Goal: Transaction & Acquisition: Obtain resource

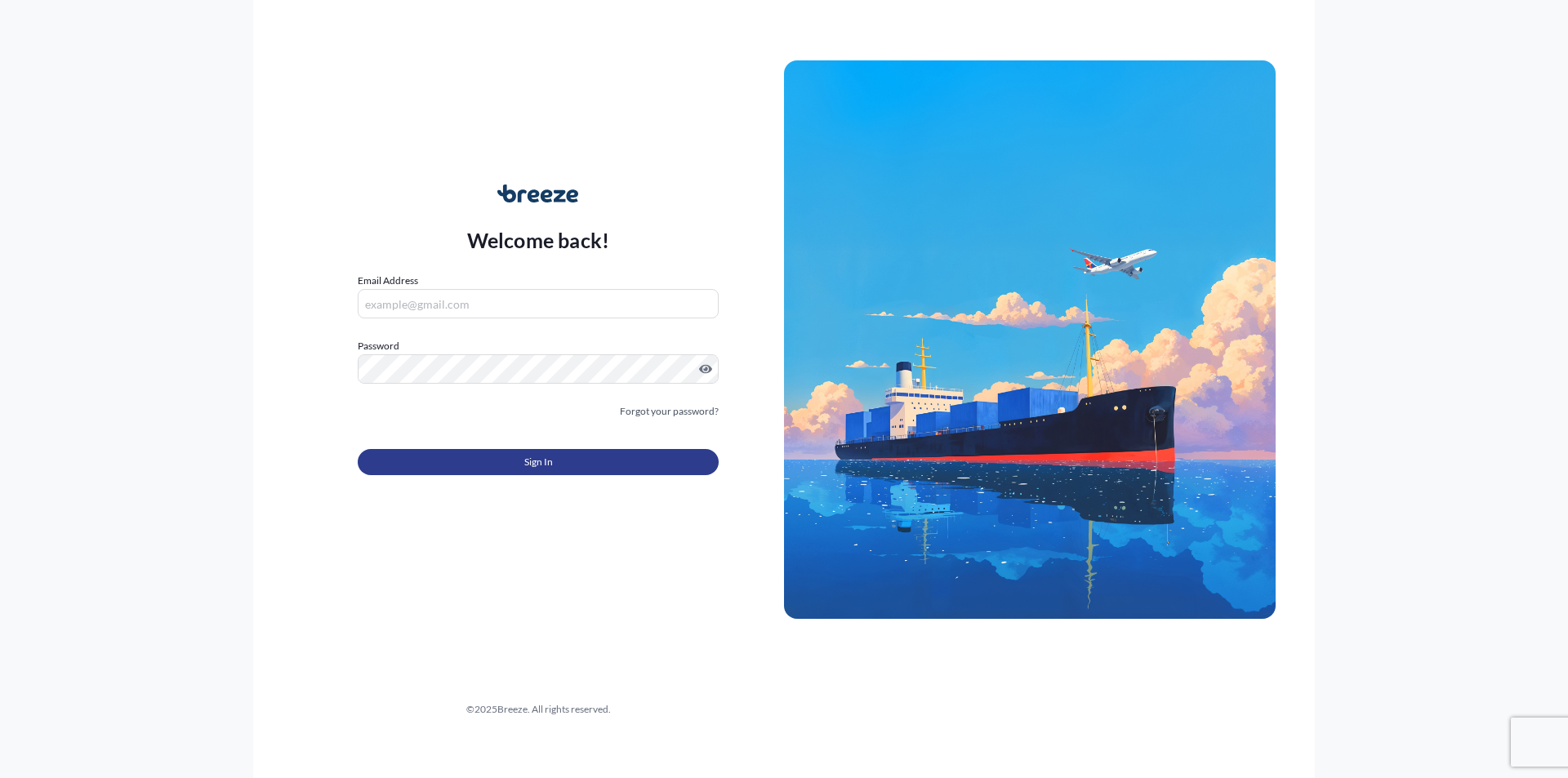
type input "[EMAIL_ADDRESS][DOMAIN_NAME]"
click at [512, 460] on button "Sign In" at bounding box center [537, 462] width 361 height 26
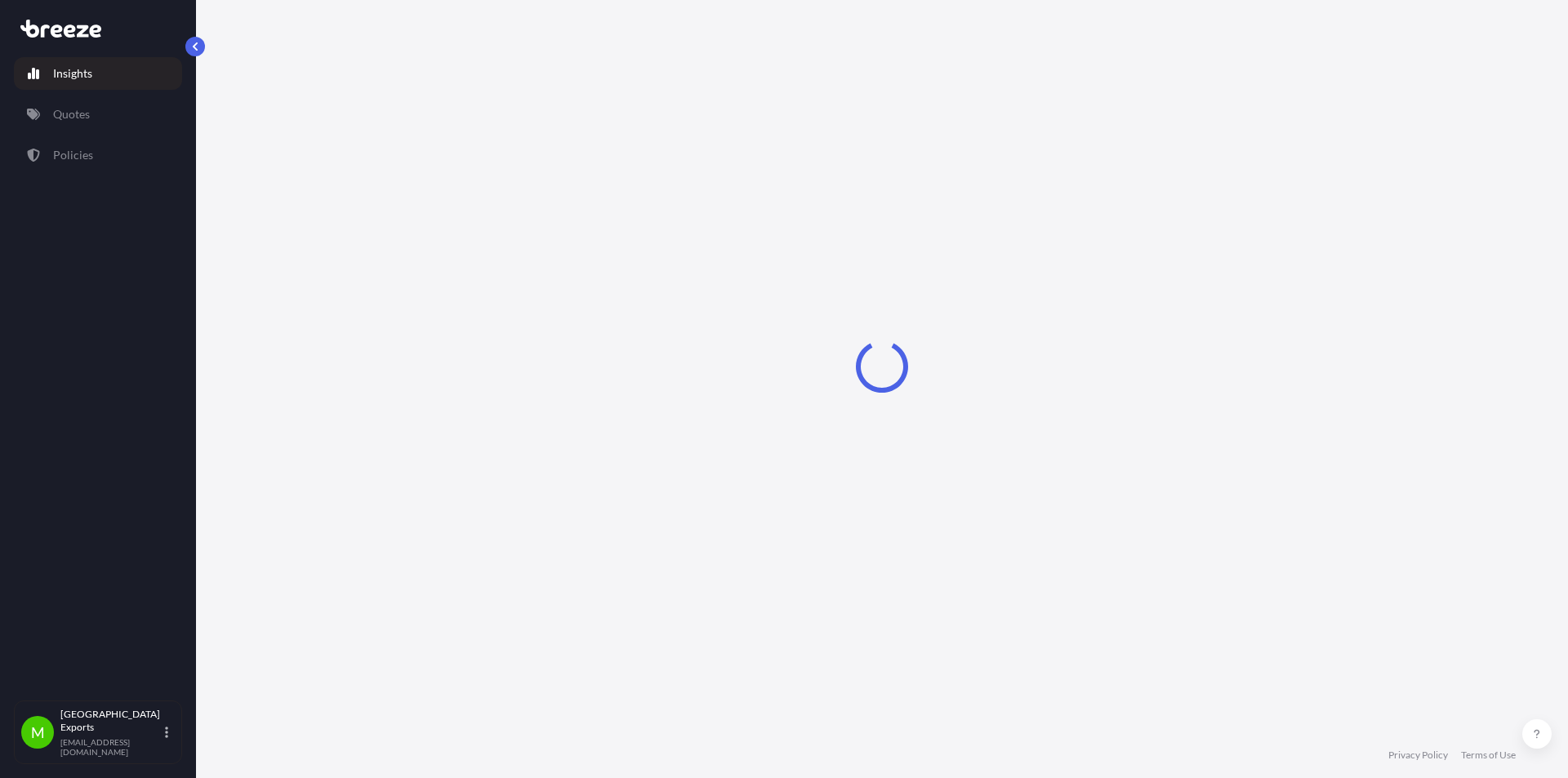
select select "2025"
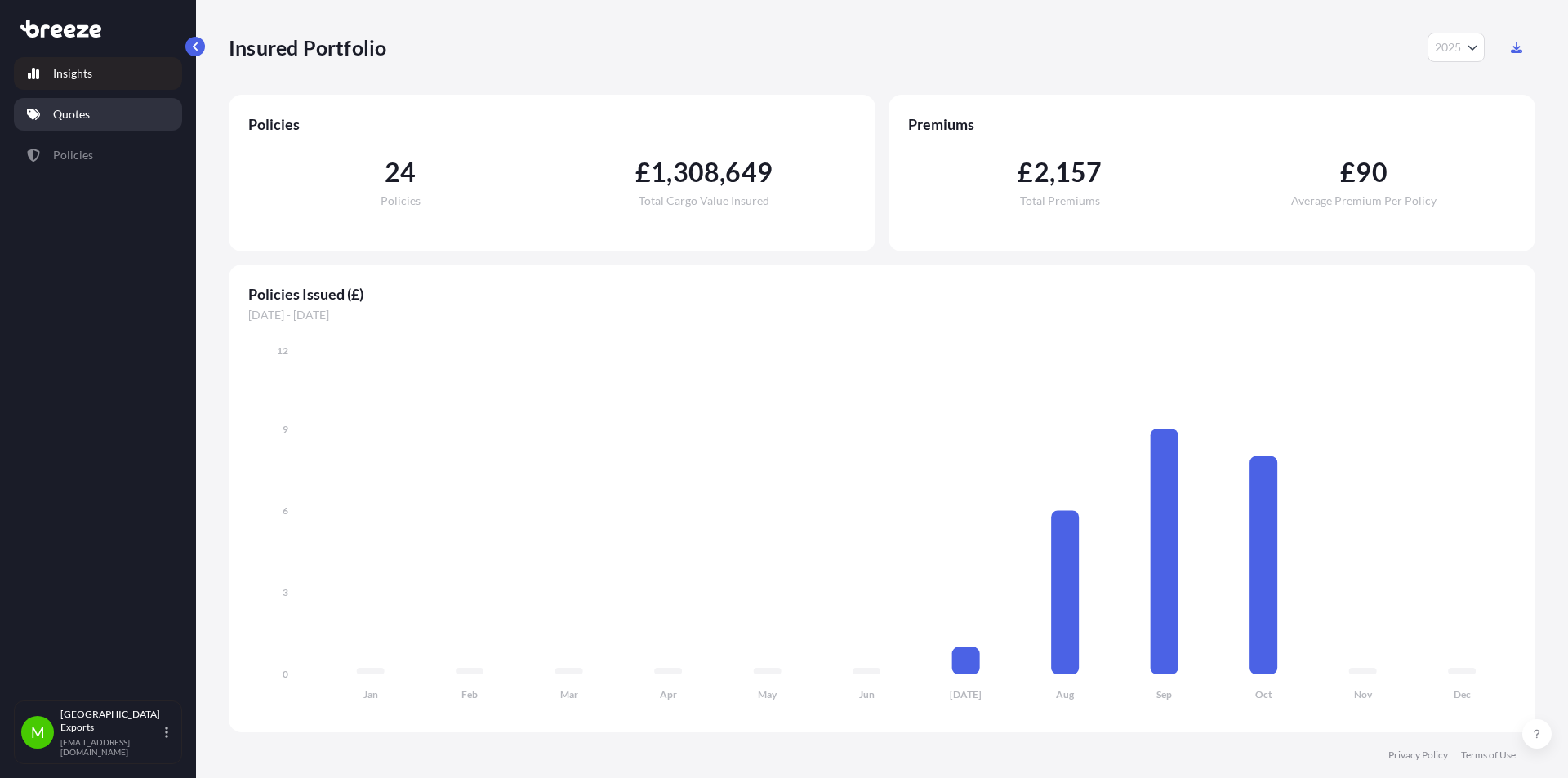
click at [81, 117] on p "Quotes" at bounding box center [71, 115] width 37 height 17
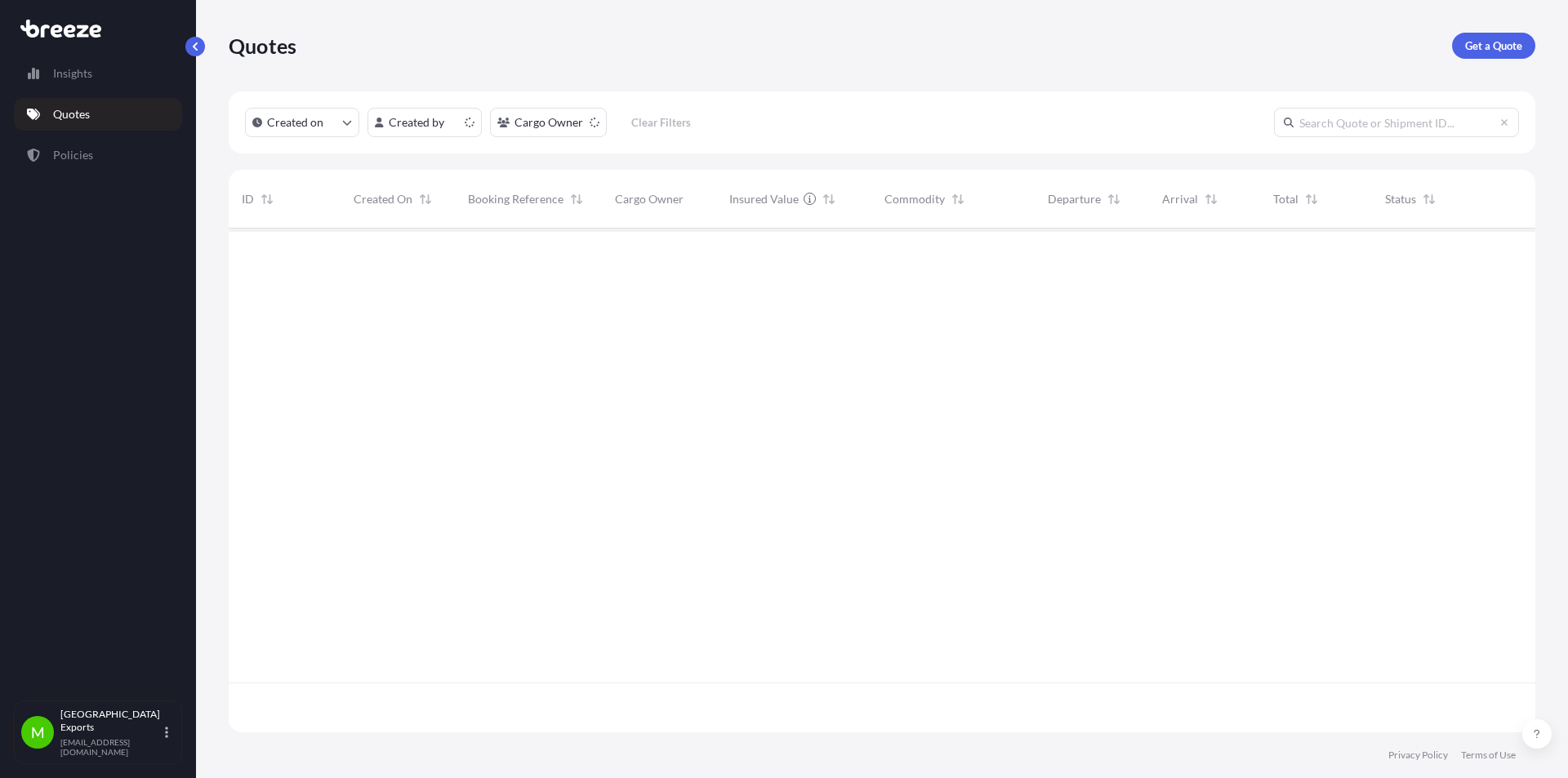
scroll to position [500, 1294]
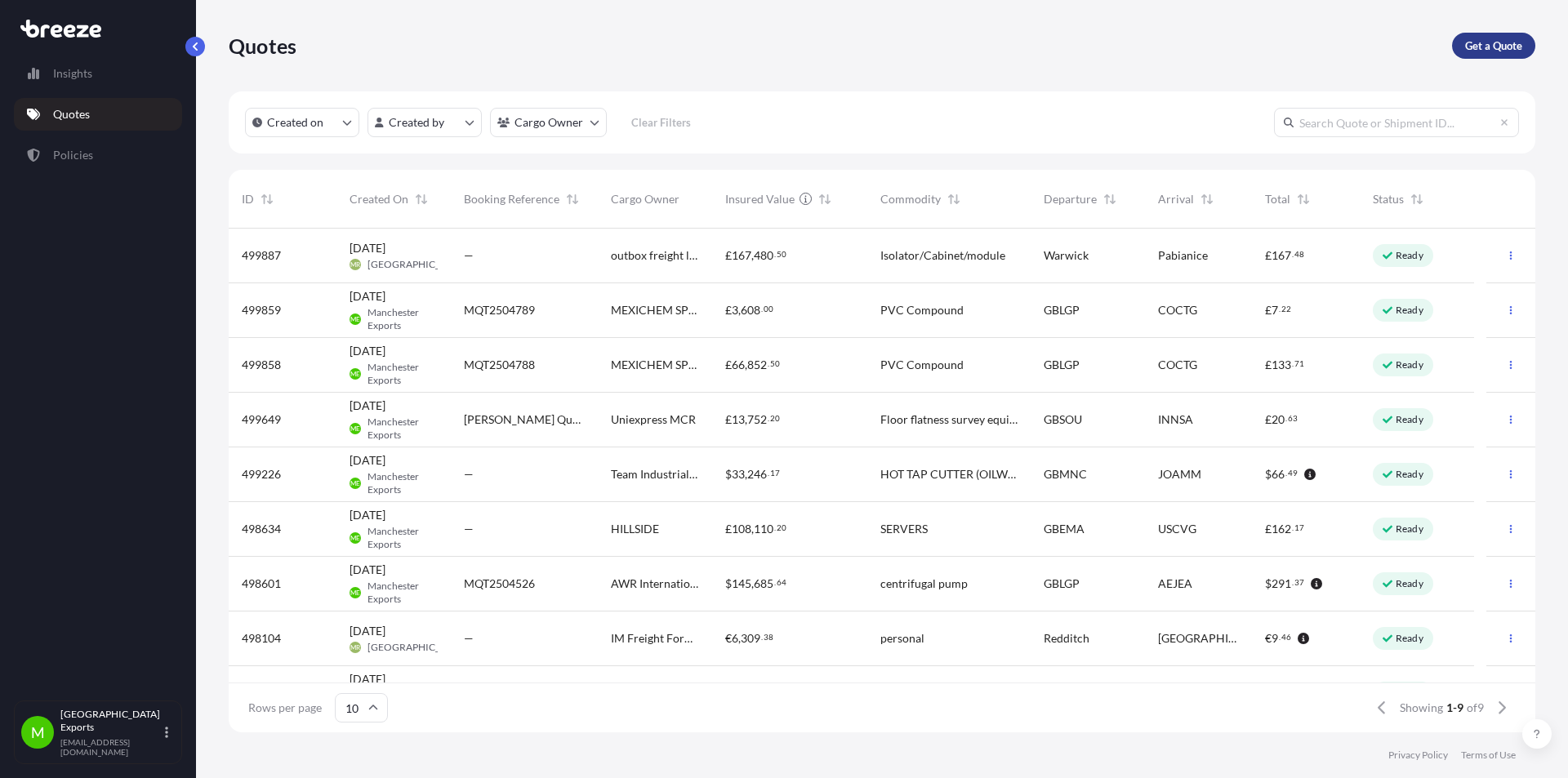
click at [1495, 45] on p "Get a Quote" at bounding box center [1493, 46] width 57 height 17
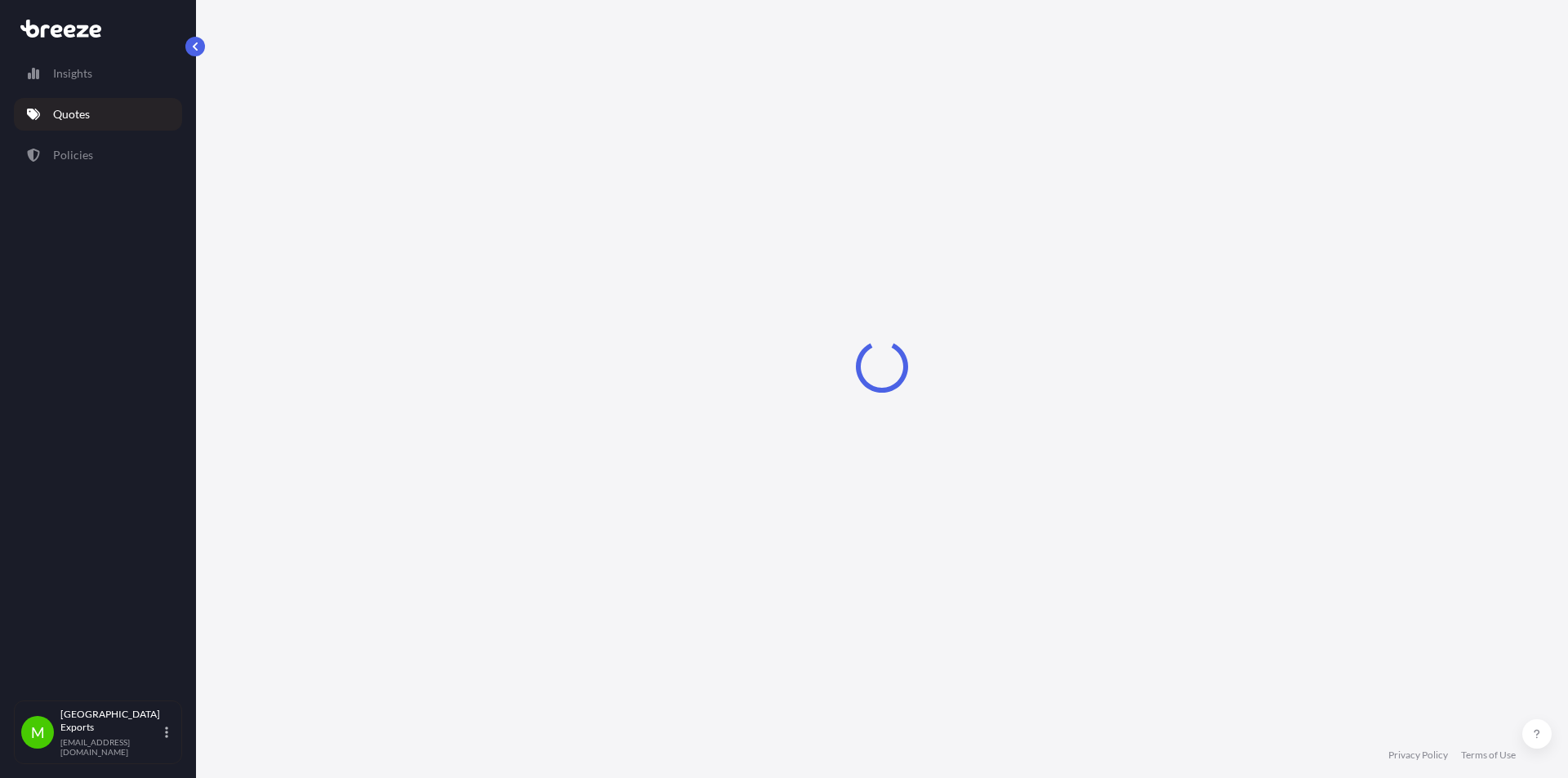
select select "Sea"
select select "1"
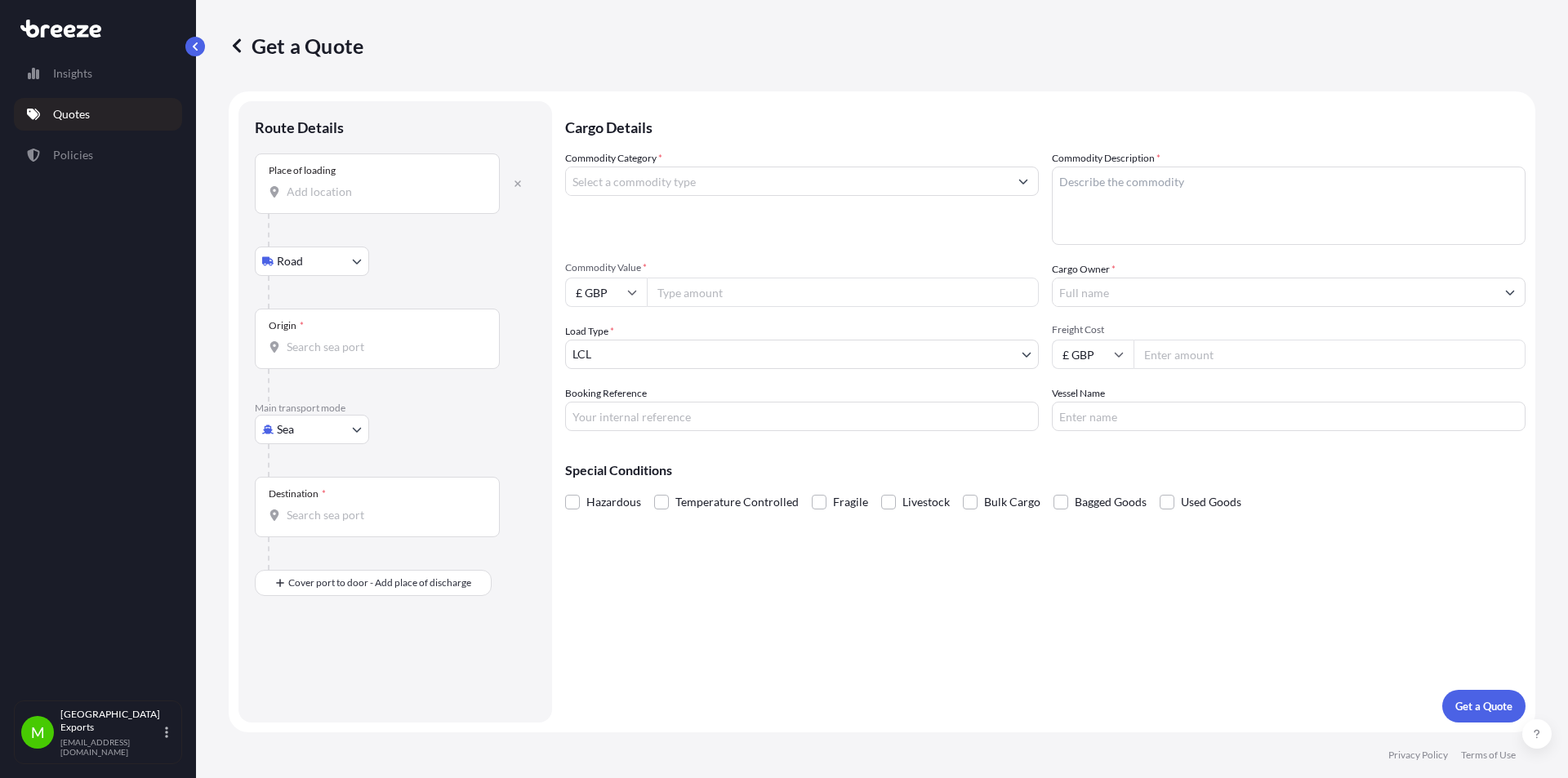
click at [333, 172] on div "Place of loading" at bounding box center [302, 171] width 67 height 13
click at [333, 184] on input "Place of loading" at bounding box center [382, 192] width 192 height 17
click at [331, 191] on input "Place of loading" at bounding box center [382, 192] width 192 height 17
click at [314, 173] on div "Place of loading" at bounding box center [302, 171] width 67 height 13
click at [314, 184] on input "Place of loading" at bounding box center [382, 192] width 192 height 17
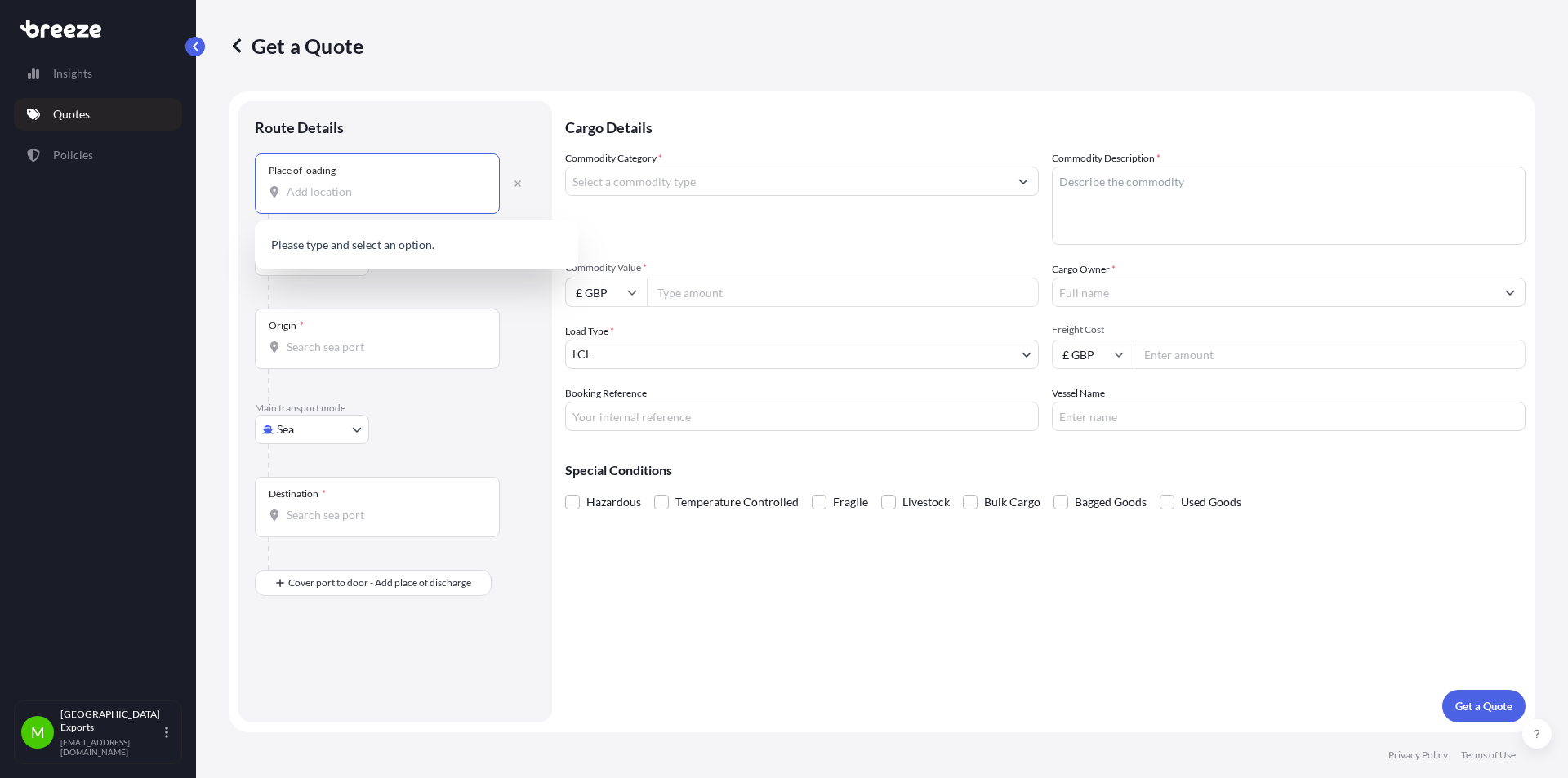
click at [307, 192] on input "Place of loading" at bounding box center [382, 192] width 192 height 17
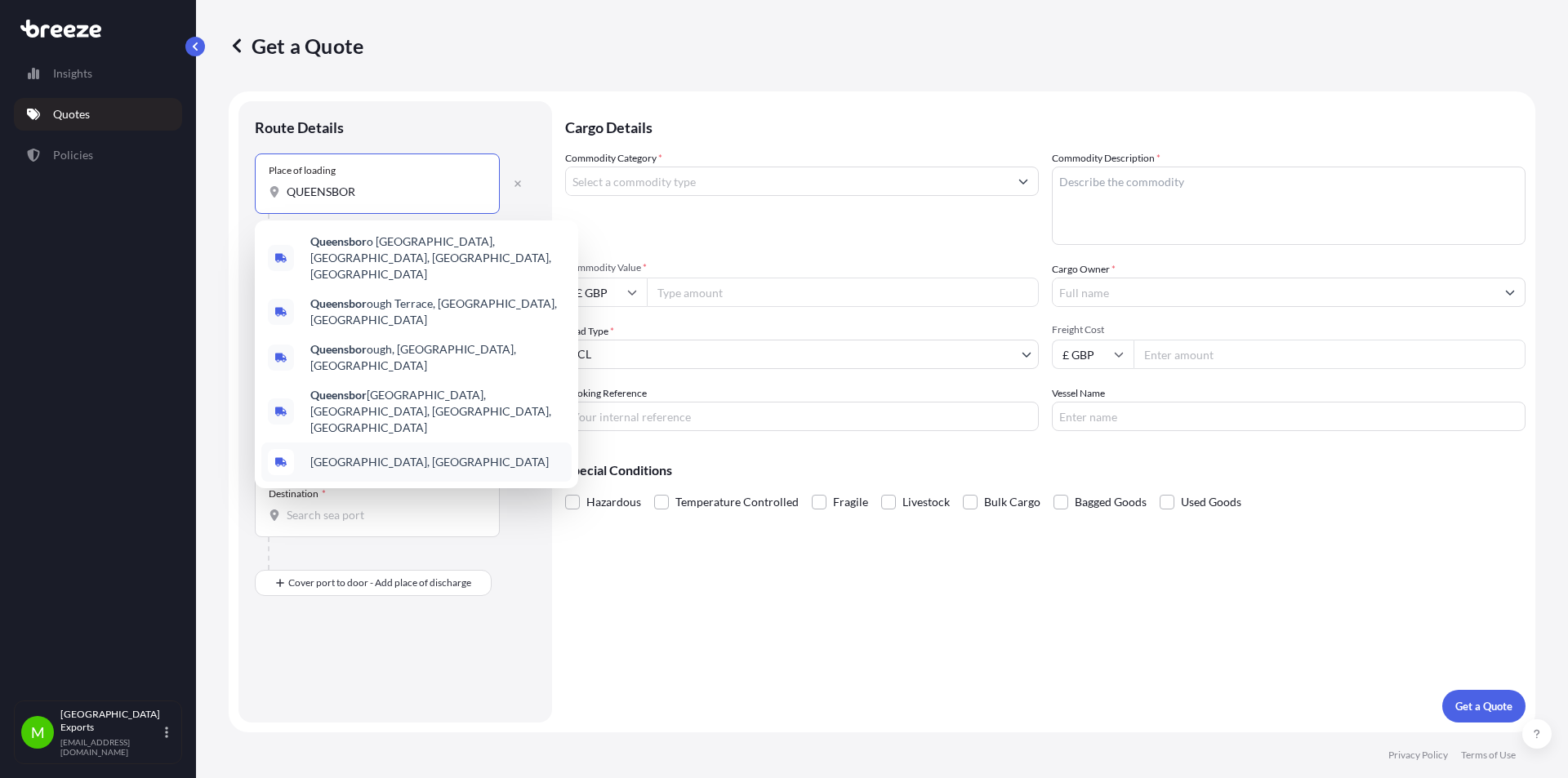
click at [365, 454] on span "[GEOGRAPHIC_DATA], [GEOGRAPHIC_DATA]" at bounding box center [429, 462] width 239 height 17
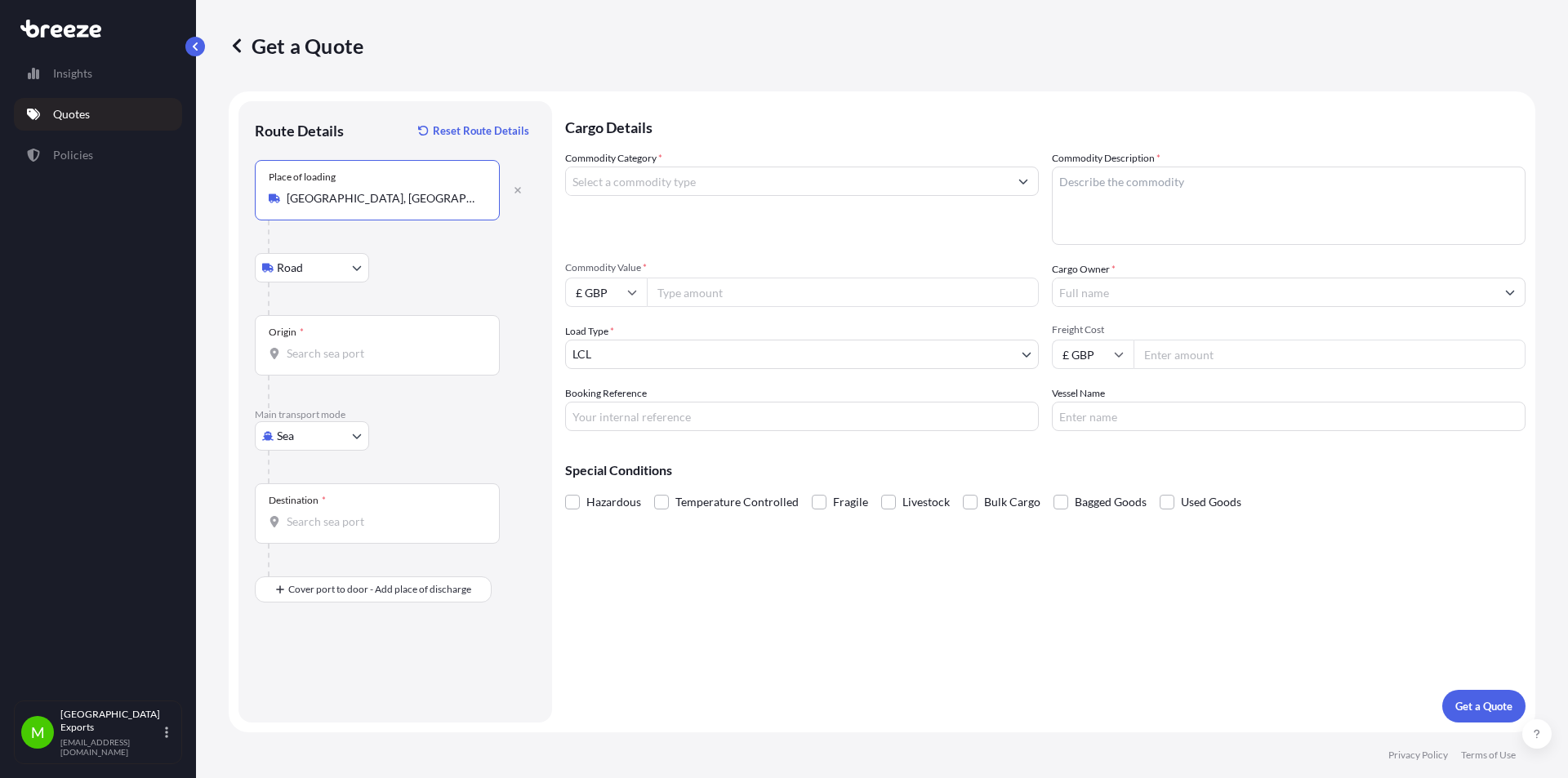
type input "[GEOGRAPHIC_DATA], [GEOGRAPHIC_DATA]"
click at [326, 338] on div "Origin *" at bounding box center [377, 345] width 245 height 60
click at [326, 346] on input "Origin *" at bounding box center [382, 354] width 192 height 17
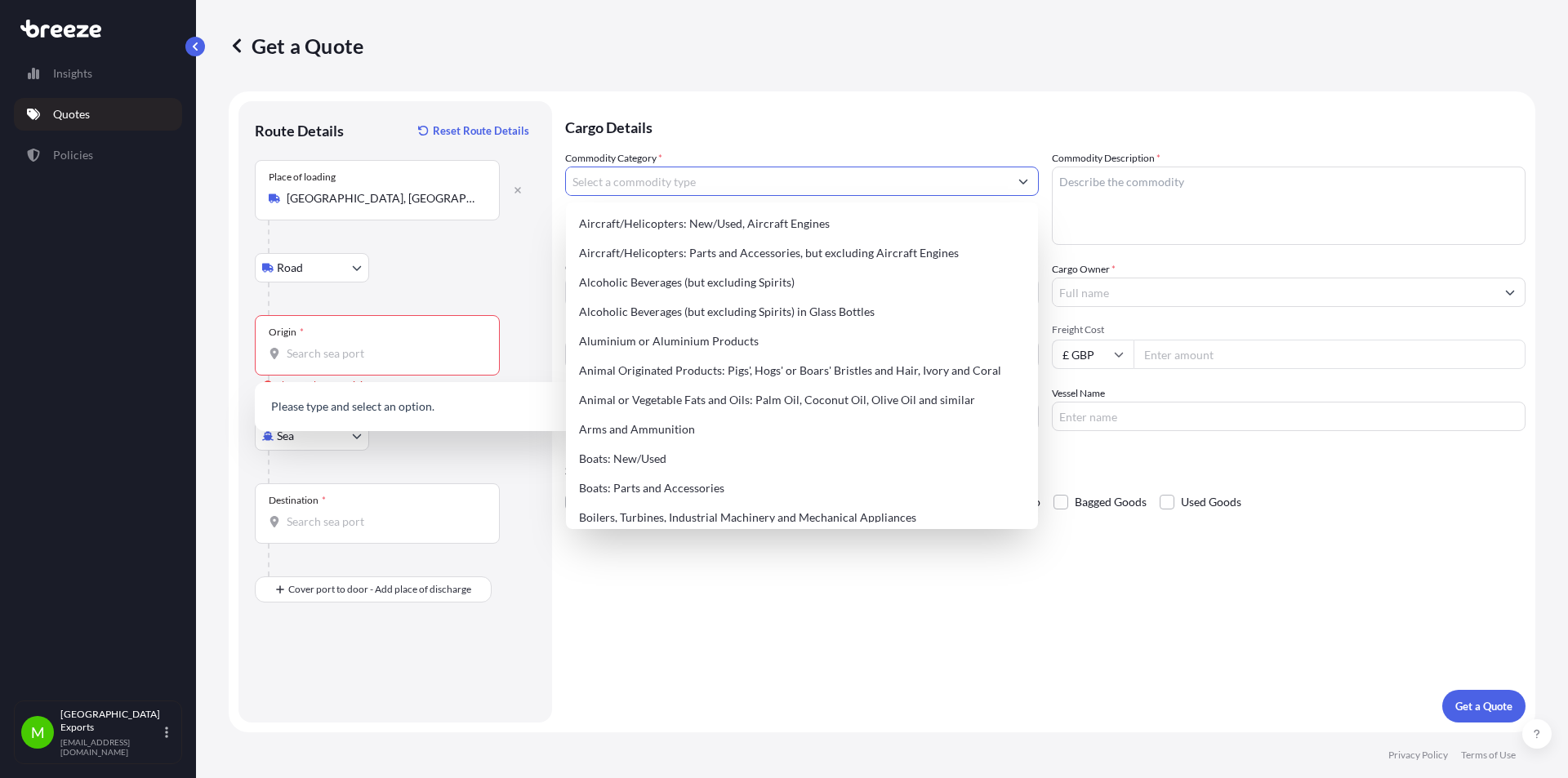
click at [624, 186] on input "Commodity Category *" at bounding box center [787, 182] width 442 height 30
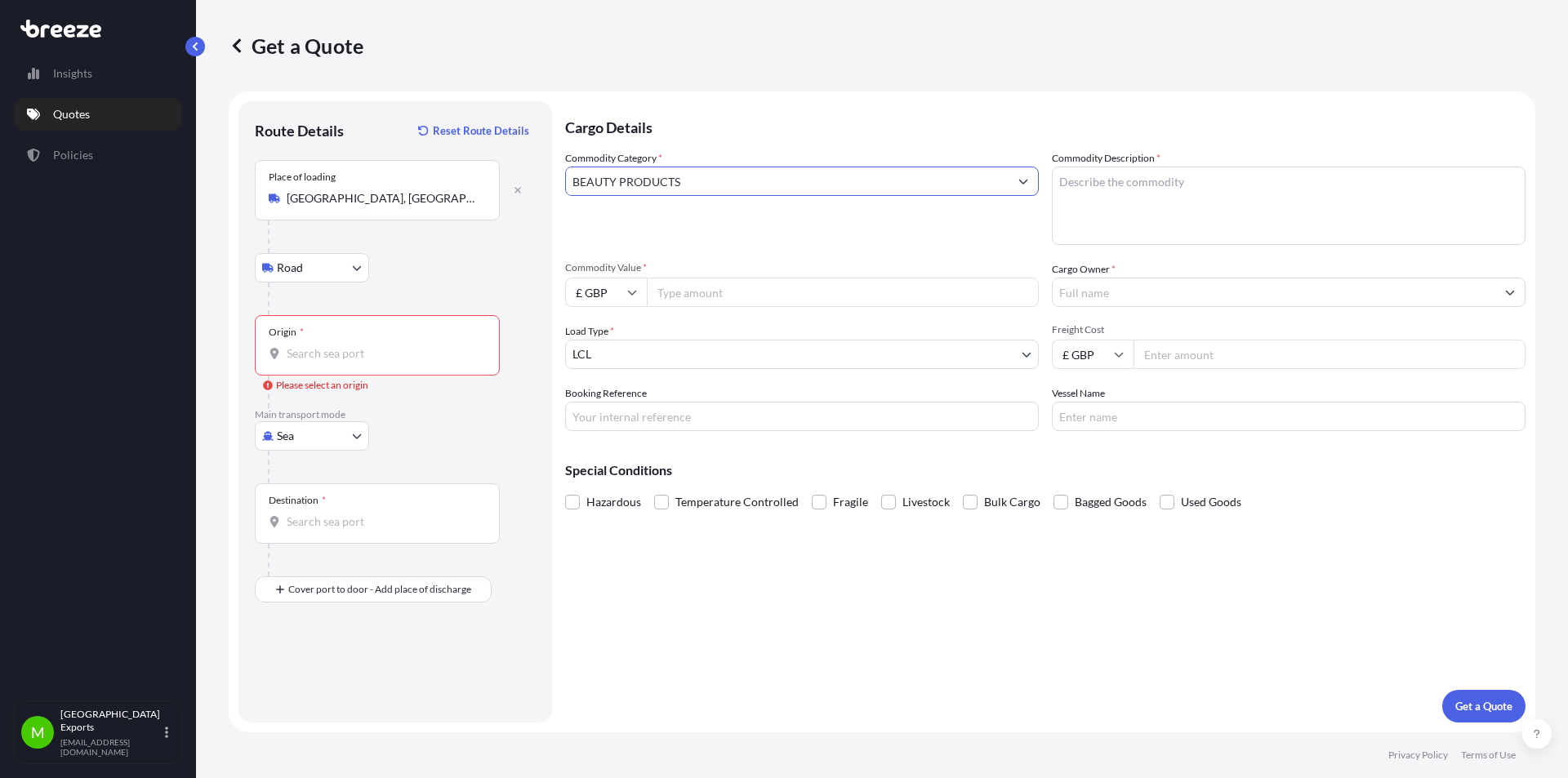
type input "BEAUTY PRODUCTS"
click at [347, 348] on input "Origin * Please select an origin" at bounding box center [382, 354] width 192 height 17
type input "GBLIV / LPL - [GEOGRAPHIC_DATA], [GEOGRAPHIC_DATA]"
click at [335, 526] on input "Destination *" at bounding box center [382, 521] width 192 height 17
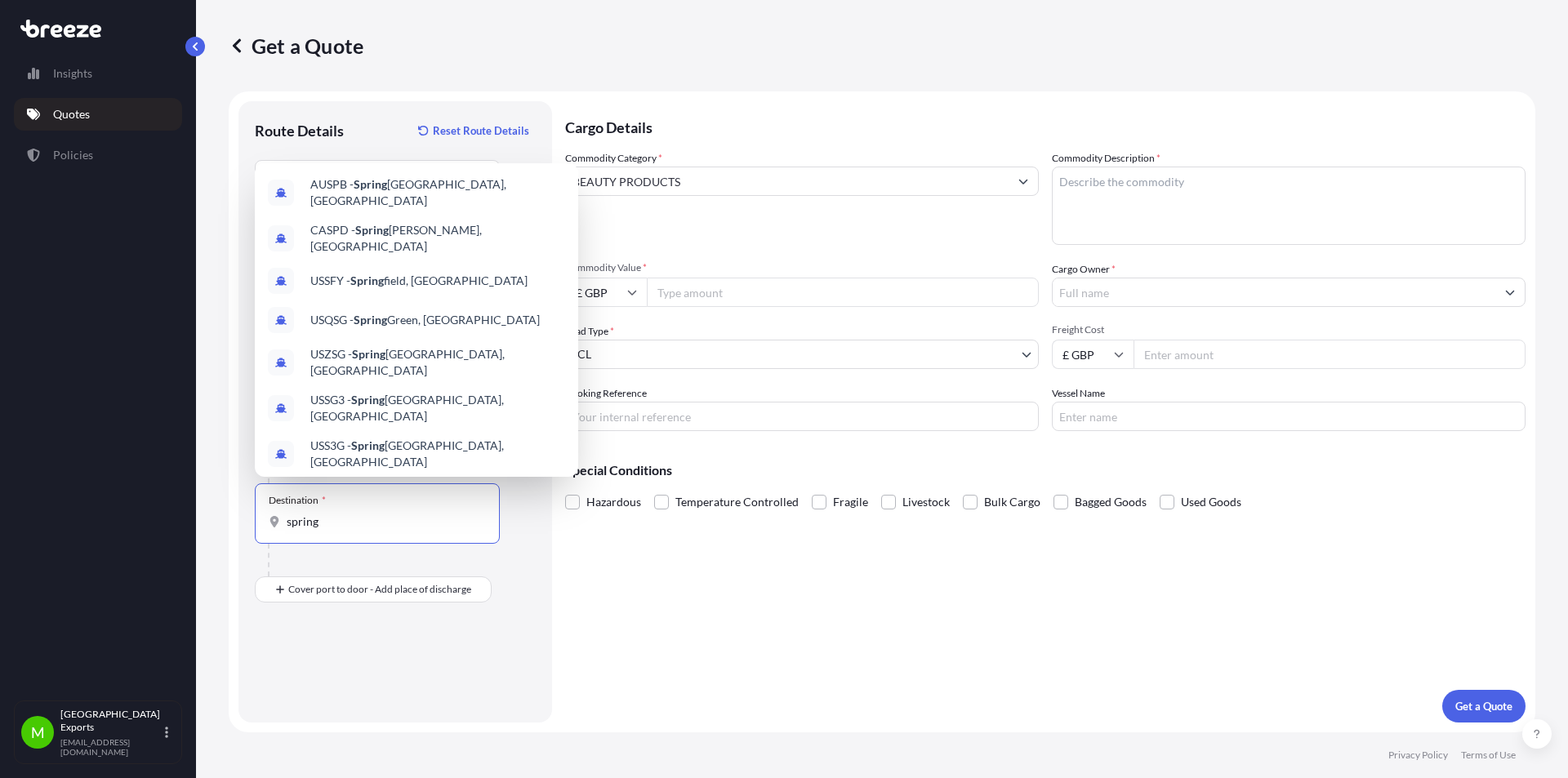
click at [327, 518] on input "spring" at bounding box center [382, 521] width 192 height 17
click at [322, 525] on input "spring" at bounding box center [382, 521] width 192 height 17
type input "spring"
drag, startPoint x: 545, startPoint y: 607, endPoint x: 532, endPoint y: 610, distance: 13.3
click at [536, 608] on div "Route Details Reset Route Details Place of loading [GEOGRAPHIC_DATA] Rail Origi…" at bounding box center [395, 412] width 314 height 621
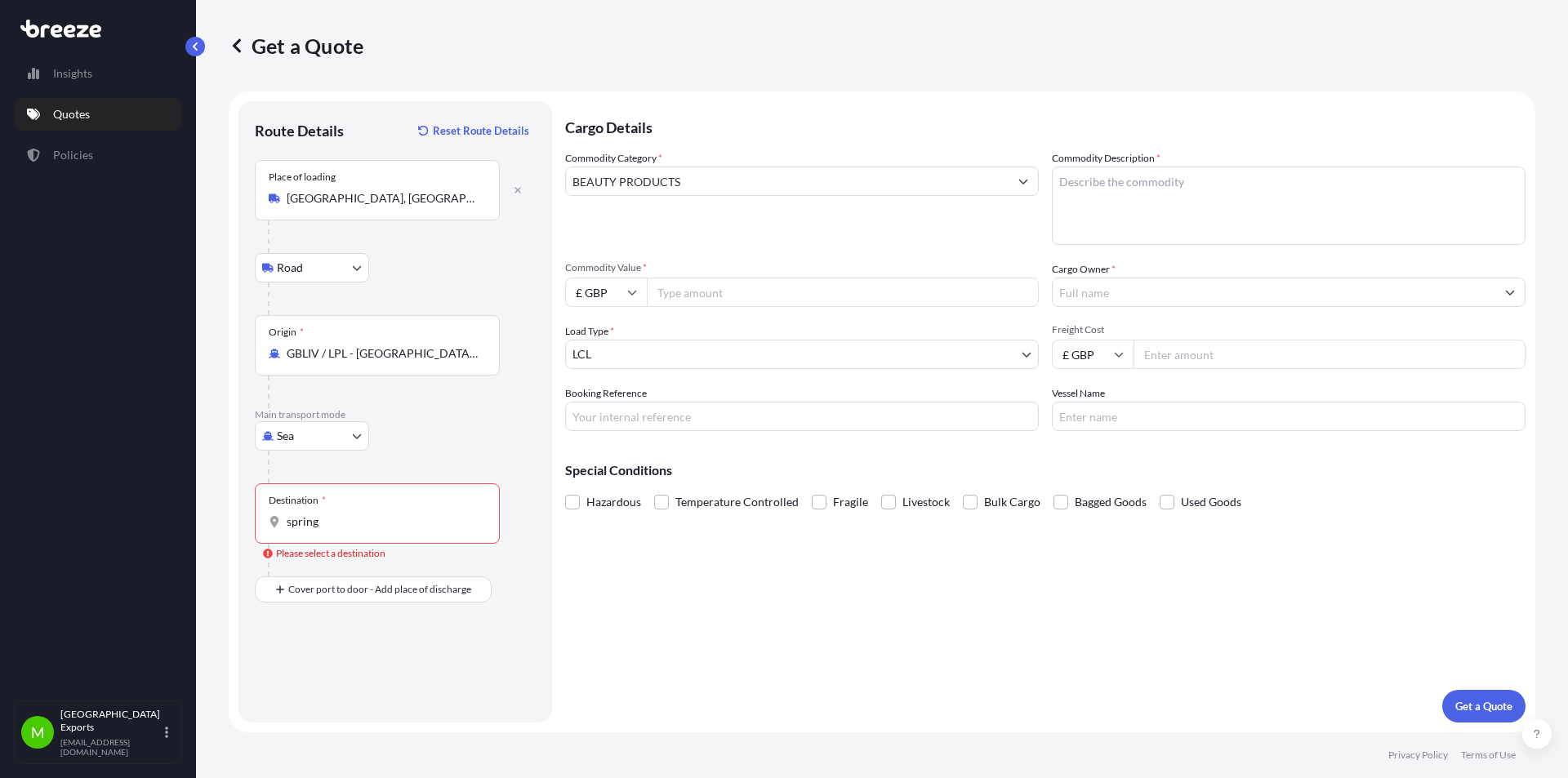
click at [361, 519] on input "spring" at bounding box center [382, 521] width 192 height 17
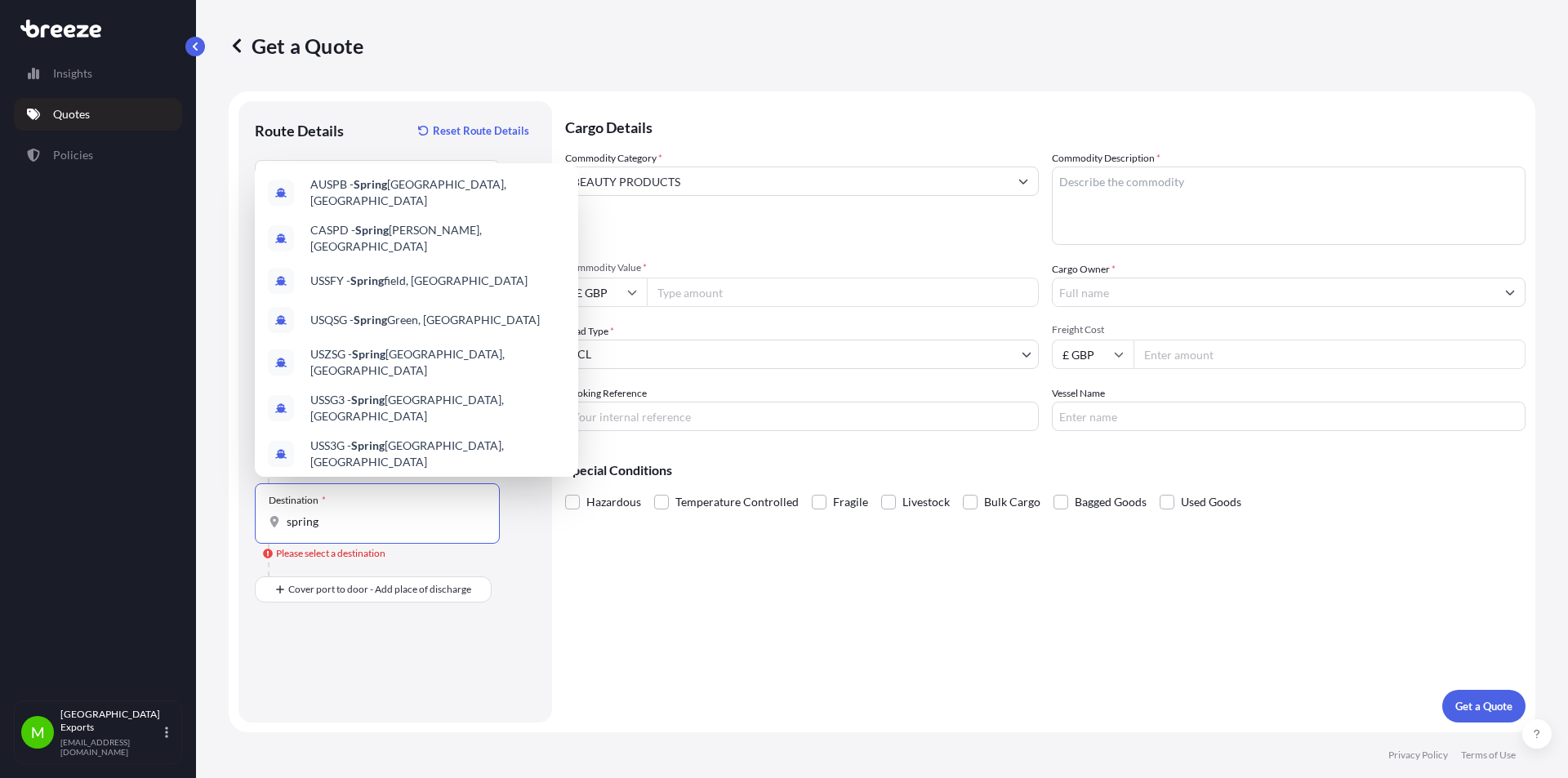
drag, startPoint x: 364, startPoint y: 526, endPoint x: 248, endPoint y: 522, distance: 116.1
click at [248, 522] on div "Route Details Reset Route Details Place of loading [GEOGRAPHIC_DATA] Rail Origi…" at bounding box center [395, 412] width 314 height 621
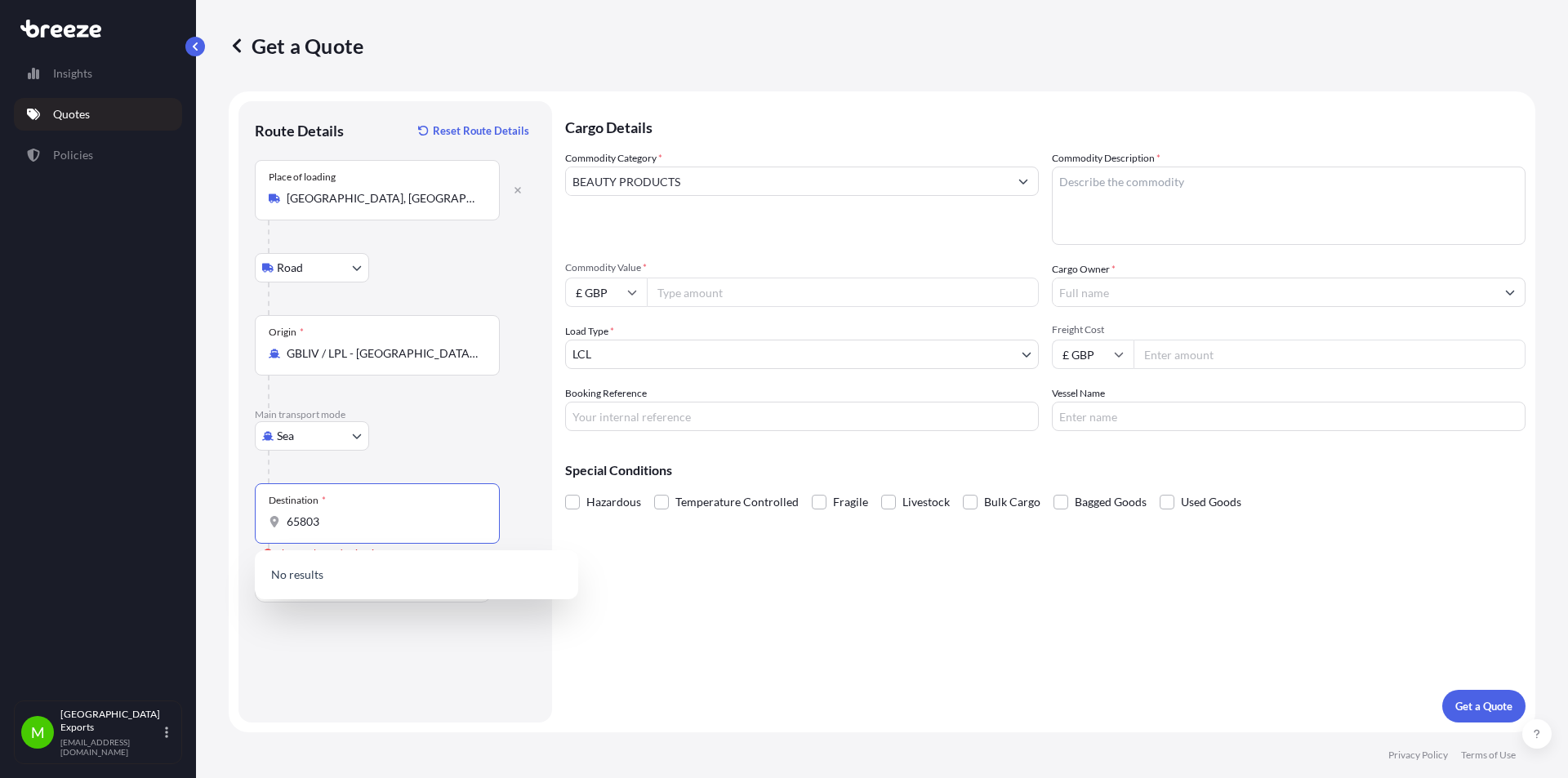
click at [290, 523] on input "65803" at bounding box center [382, 521] width 192 height 17
type input "mo 65803"
drag, startPoint x: 310, startPoint y: 529, endPoint x: 255, endPoint y: 528, distance: 55.0
click at [255, 528] on div "Destination * mo 65803" at bounding box center [377, 513] width 245 height 60
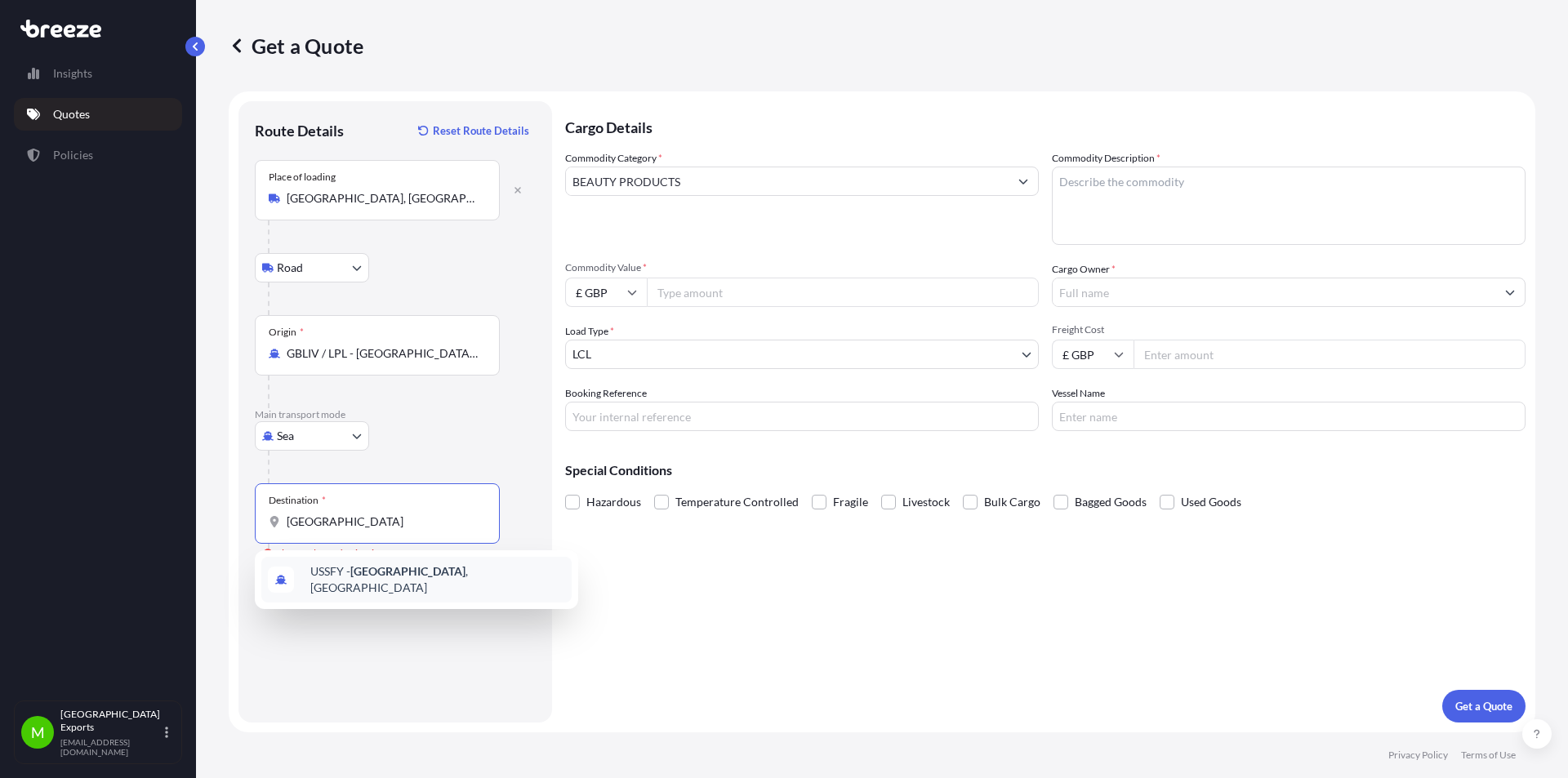
click at [412, 576] on span "USSFY - [GEOGRAPHIC_DATA] , [GEOGRAPHIC_DATA]" at bounding box center [437, 580] width 255 height 33
type input "USSFY - [GEOGRAPHIC_DATA], [GEOGRAPHIC_DATA]"
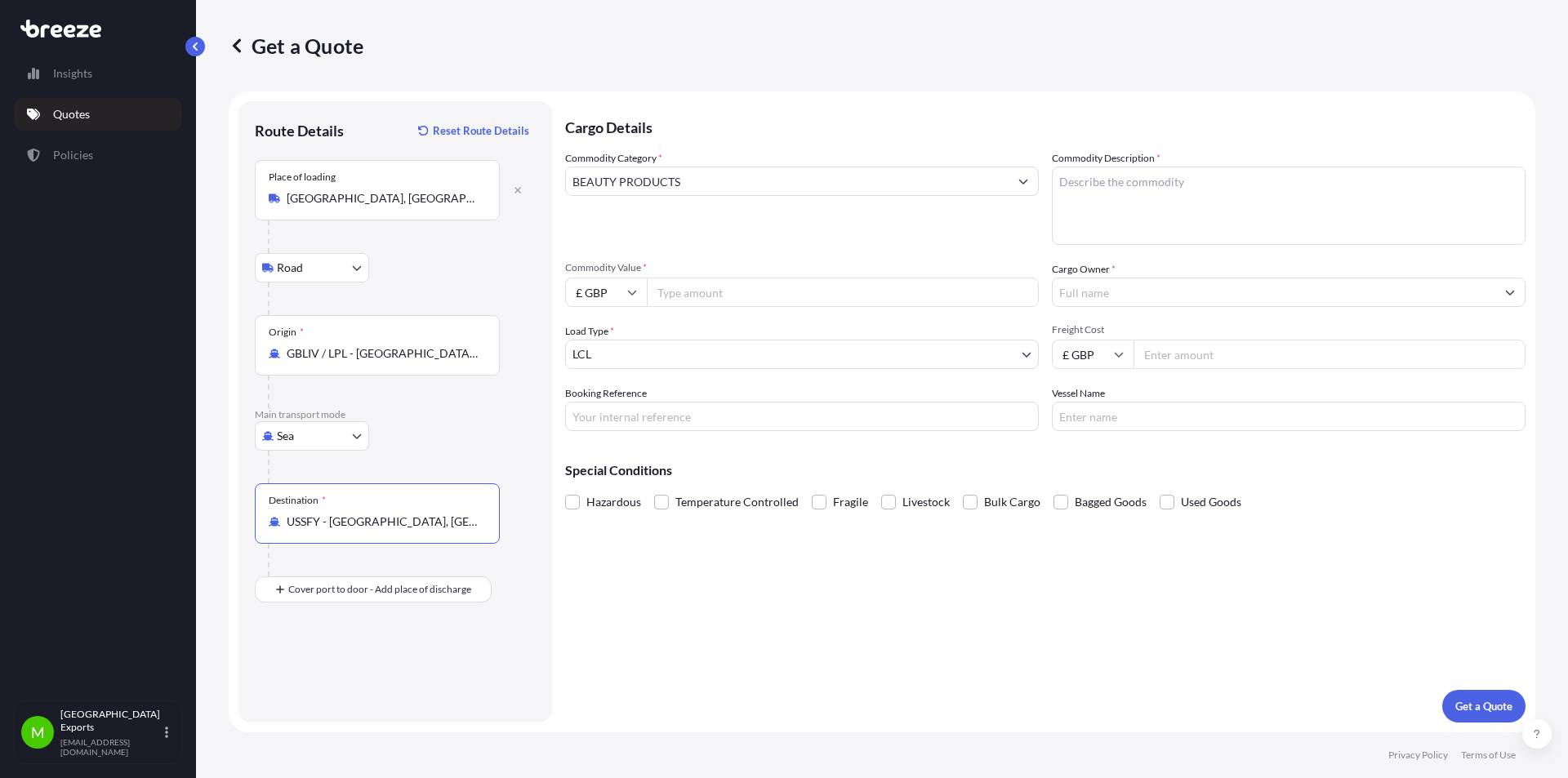
click at [466, 514] on input "USSFY - [GEOGRAPHIC_DATA], [GEOGRAPHIC_DATA]" at bounding box center [382, 521] width 192 height 17
drag, startPoint x: 471, startPoint y: 521, endPoint x: 240, endPoint y: 521, distance: 231.0
click at [240, 521] on div "Route Details Reset Route Details Place of loading [GEOGRAPHIC_DATA], UK Road R…" at bounding box center [395, 412] width 314 height 621
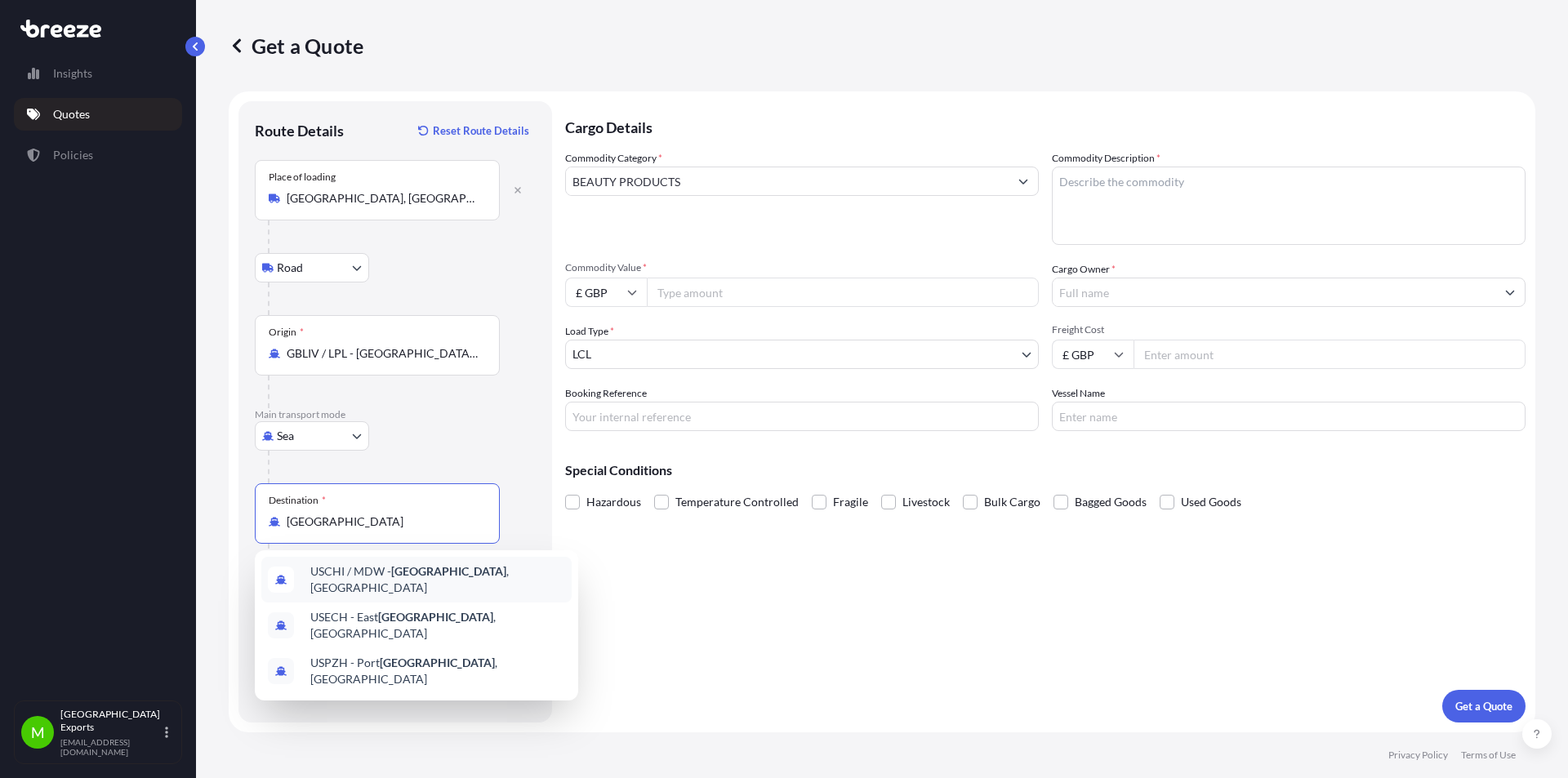
click at [348, 577] on span "USCHI / MDW - [GEOGRAPHIC_DATA] , [GEOGRAPHIC_DATA]" at bounding box center [437, 580] width 255 height 33
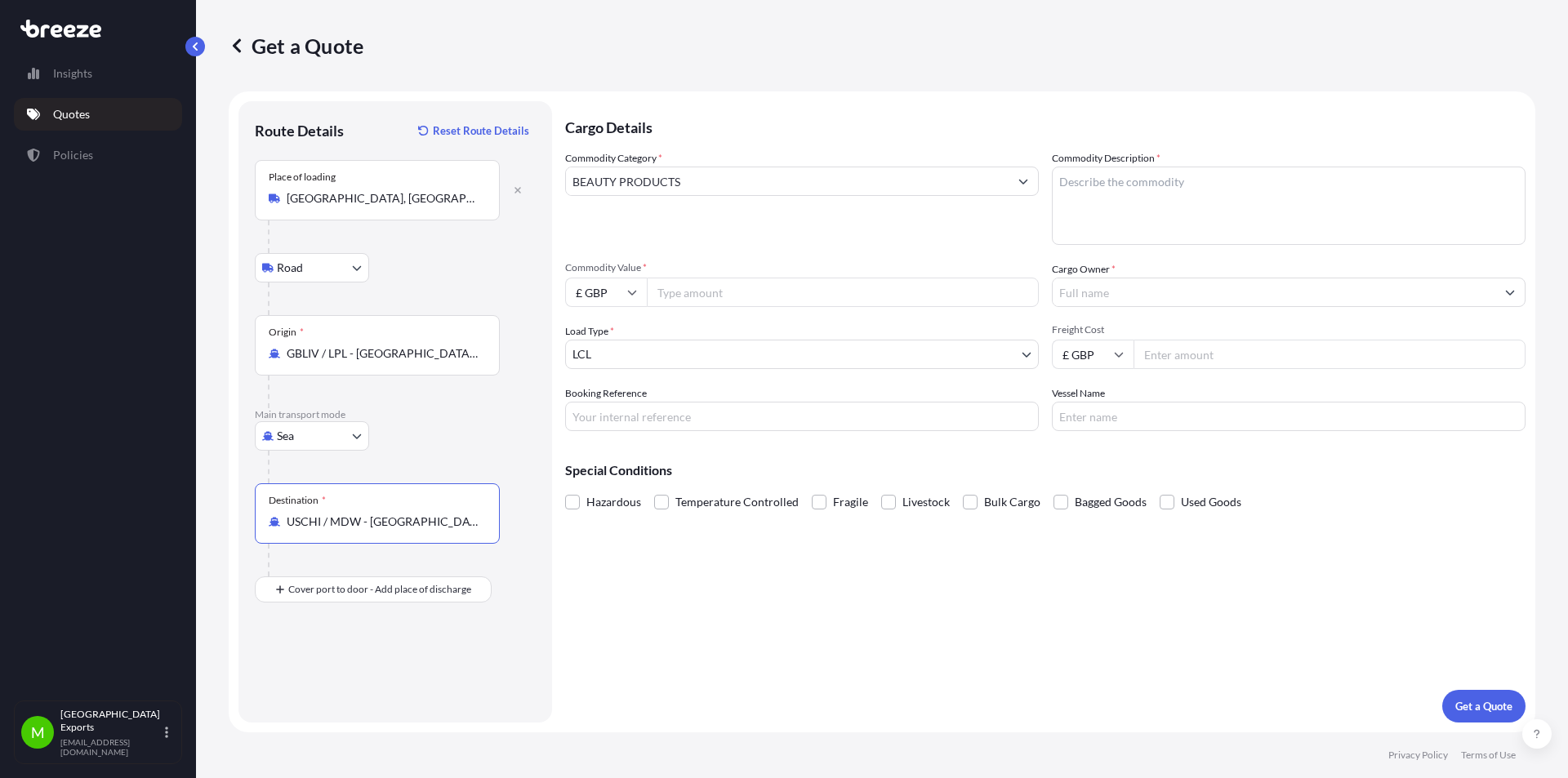
type input "USCHI / MDW - [GEOGRAPHIC_DATA], [GEOGRAPHIC_DATA]"
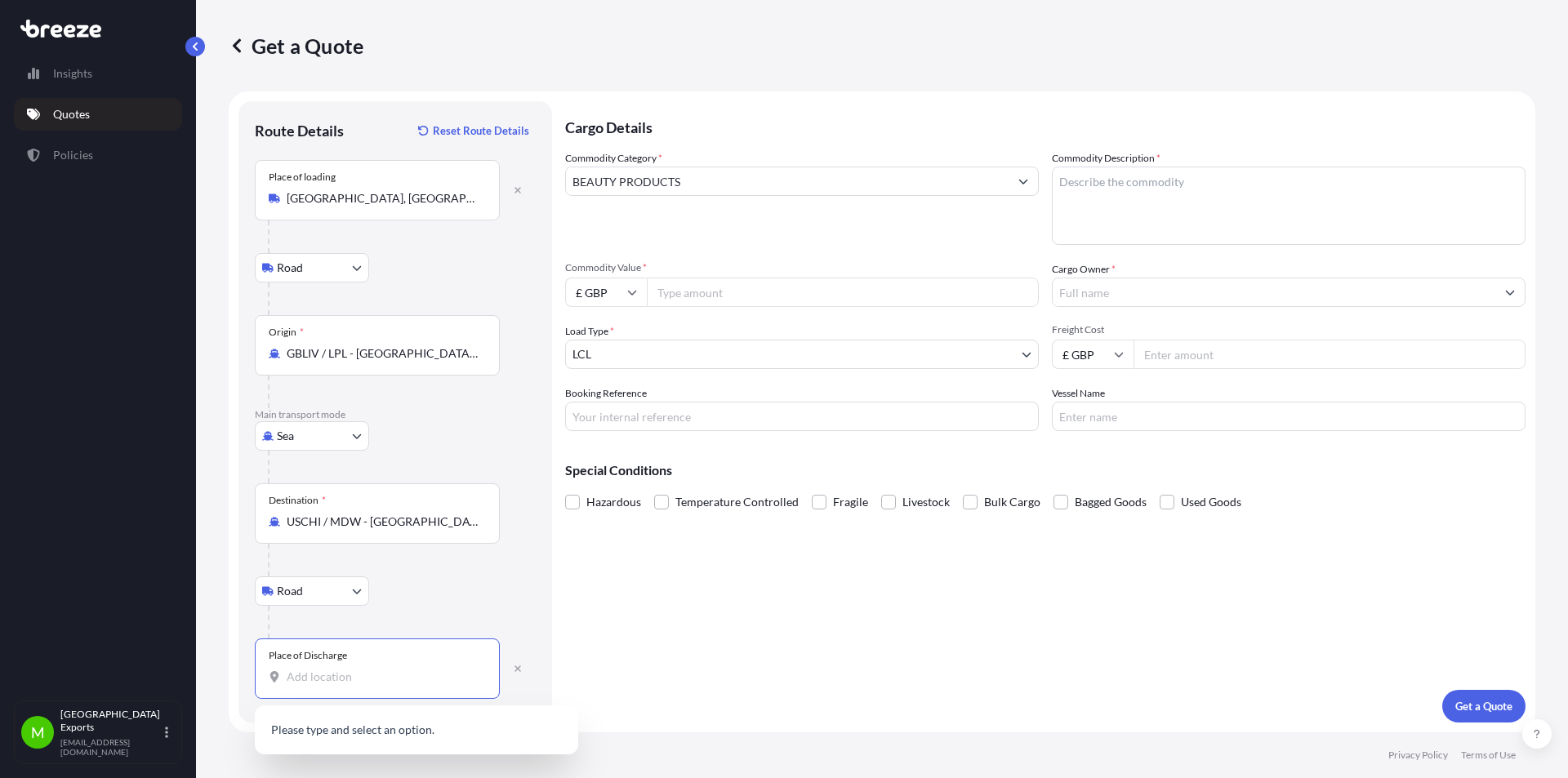
click at [362, 677] on input "Place of Discharge" at bounding box center [382, 677] width 192 height 17
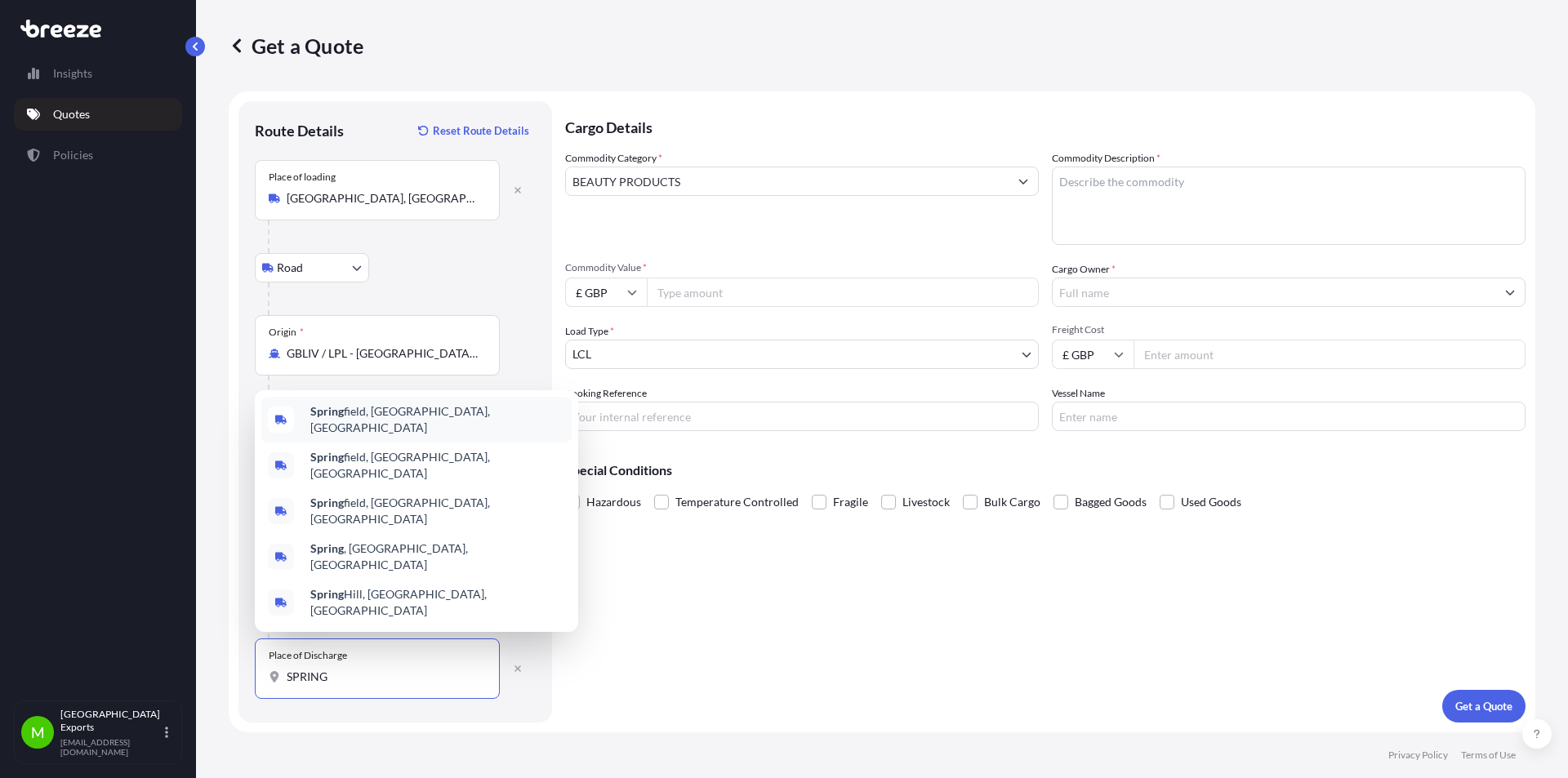
click at [338, 418] on b "Spring" at bounding box center [327, 411] width 34 height 14
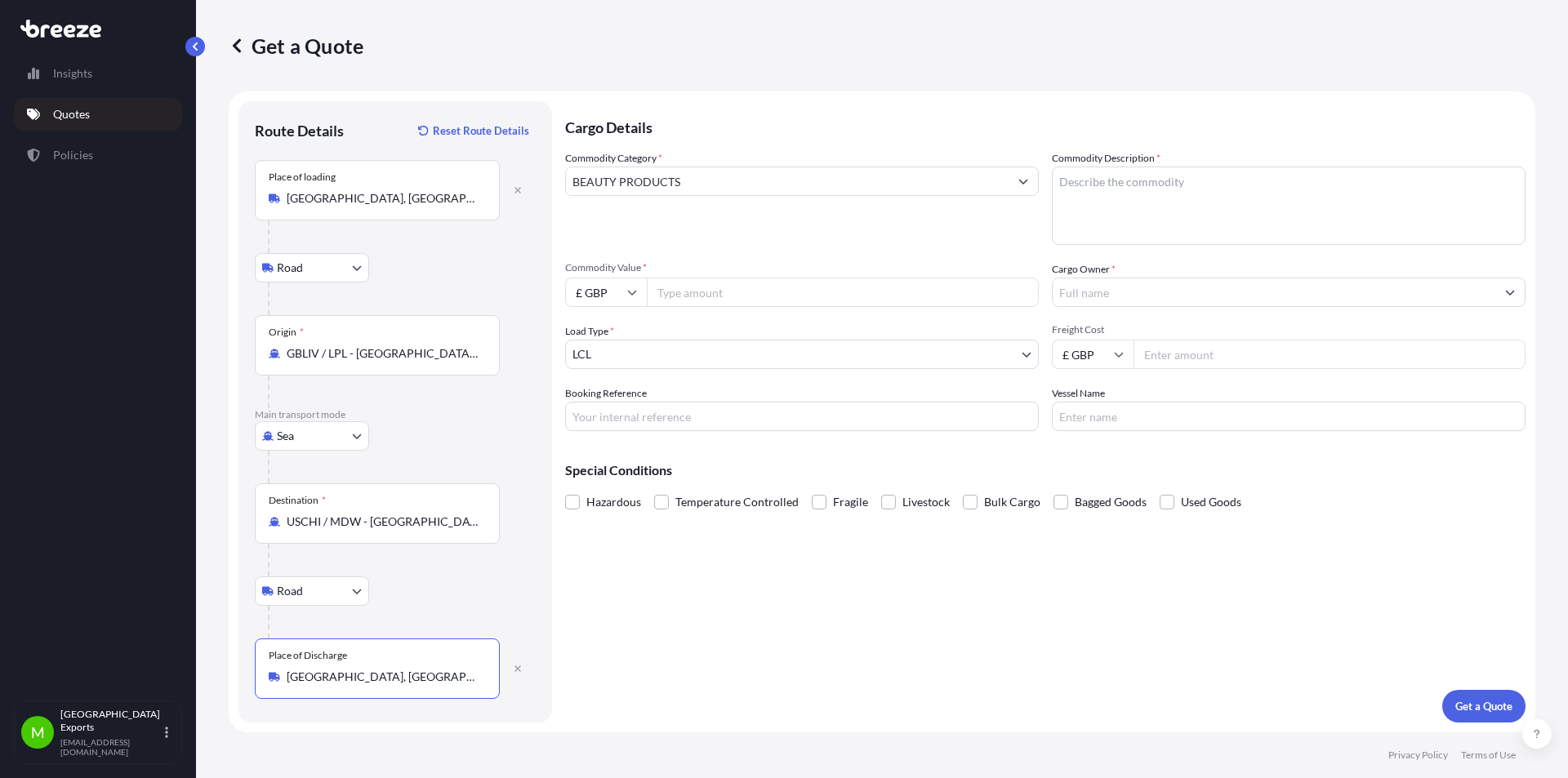
type input "[GEOGRAPHIC_DATA], [GEOGRAPHIC_DATA], [GEOGRAPHIC_DATA]"
click at [1117, 186] on textarea "Commodity Description *" at bounding box center [1288, 205] width 474 height 78
drag, startPoint x: 1169, startPoint y: 183, endPoint x: 1155, endPoint y: 182, distance: 14.0
click at [1148, 183] on textarea "COLOUR UNDO - 33" at bounding box center [1288, 205] width 474 height 78
type textarea "COLOUR UNDO HS CODE: 3305900000"
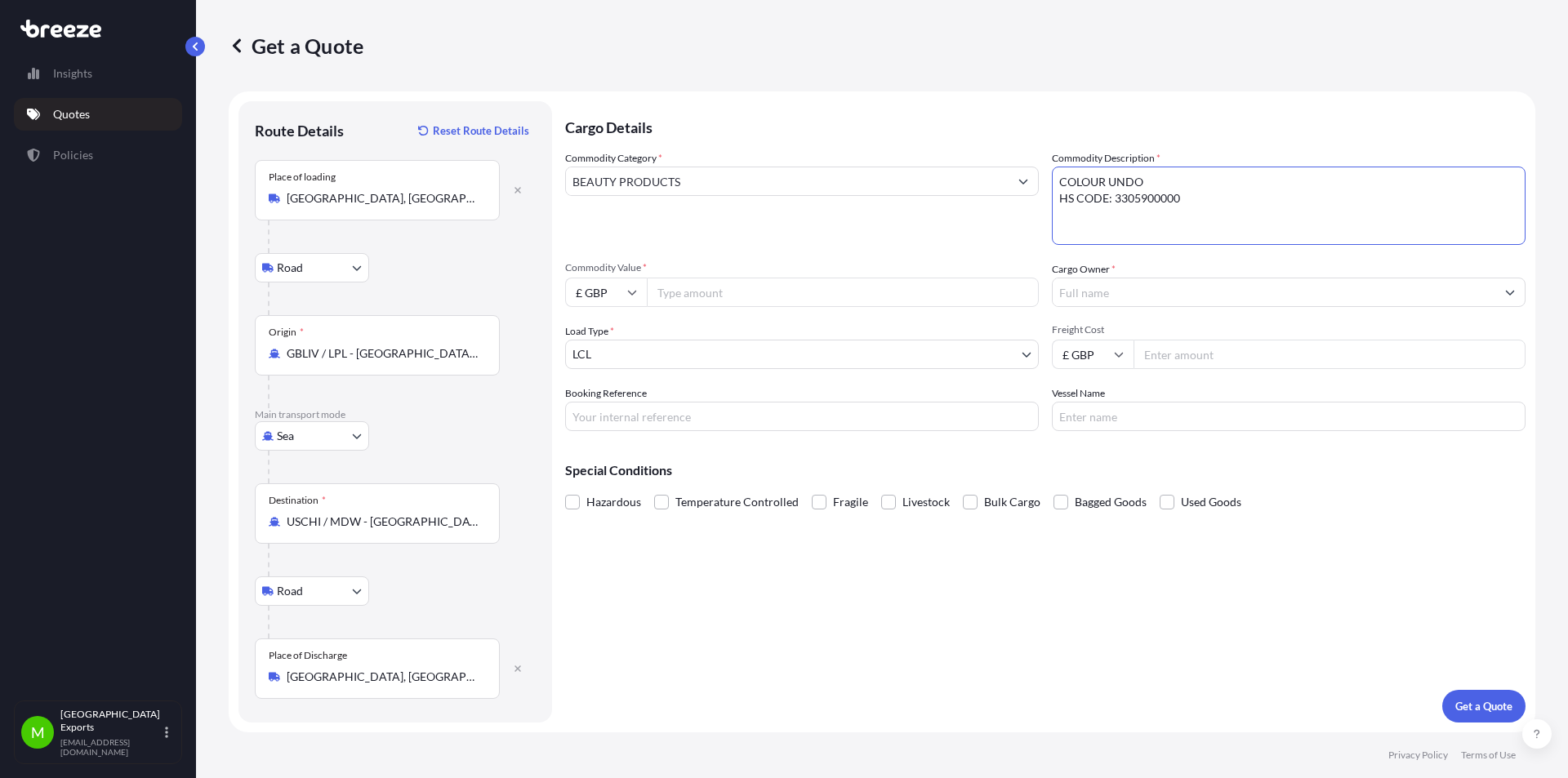
click at [670, 290] on input "Commodity Value *" at bounding box center [843, 292] width 392 height 30
click at [629, 291] on icon at bounding box center [632, 293] width 9 height 5
click at [608, 407] on div "$ USD" at bounding box center [606, 406] width 68 height 31
type input "$ USD"
click at [673, 291] on input "Commodity Value *" at bounding box center [843, 292] width 392 height 30
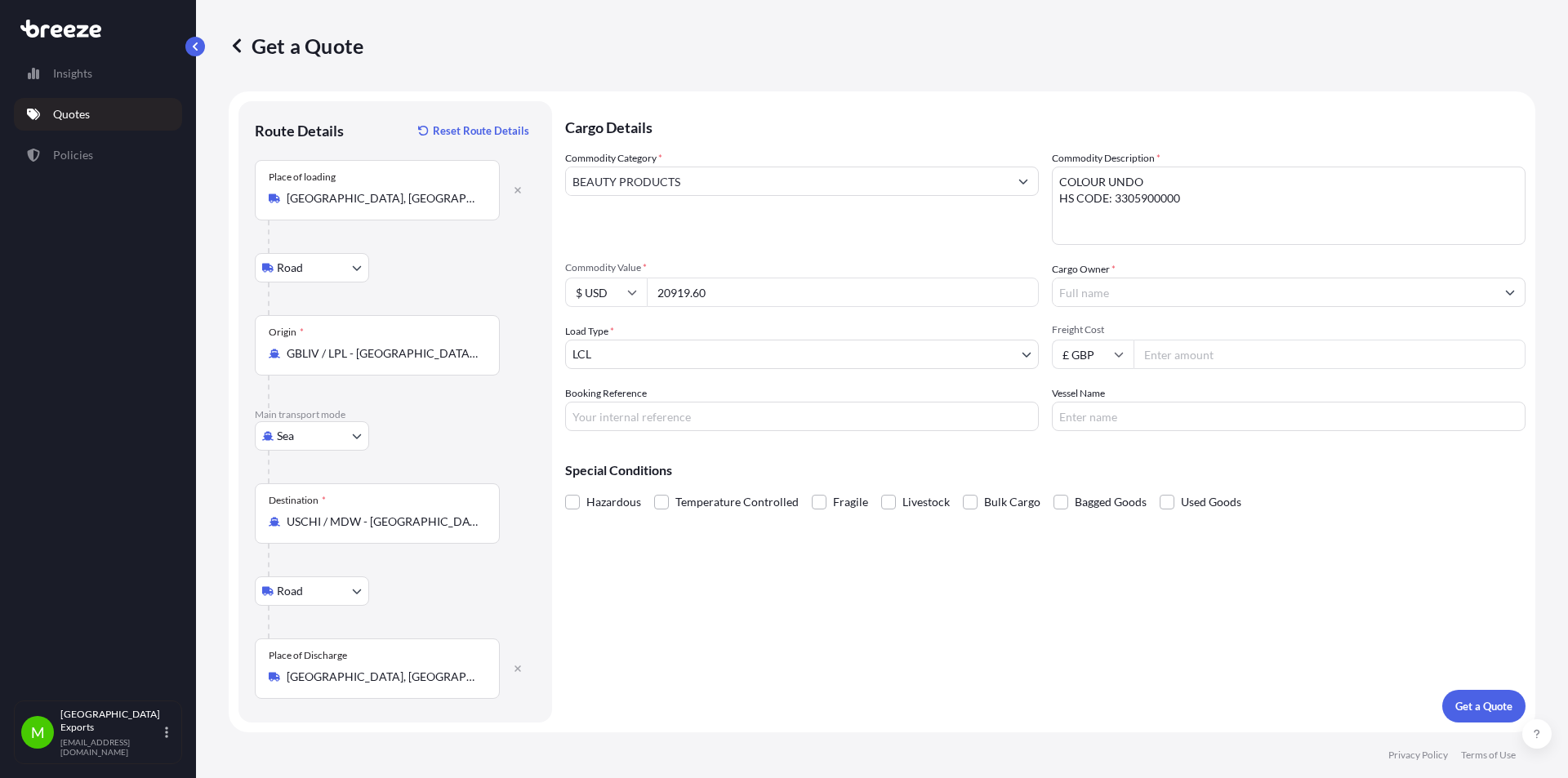
type input "20919.60"
click at [617, 412] on input "Booking Reference" at bounding box center [802, 417] width 474 height 30
type input "DAP: [GEOGRAPHIC_DATA] 65803"
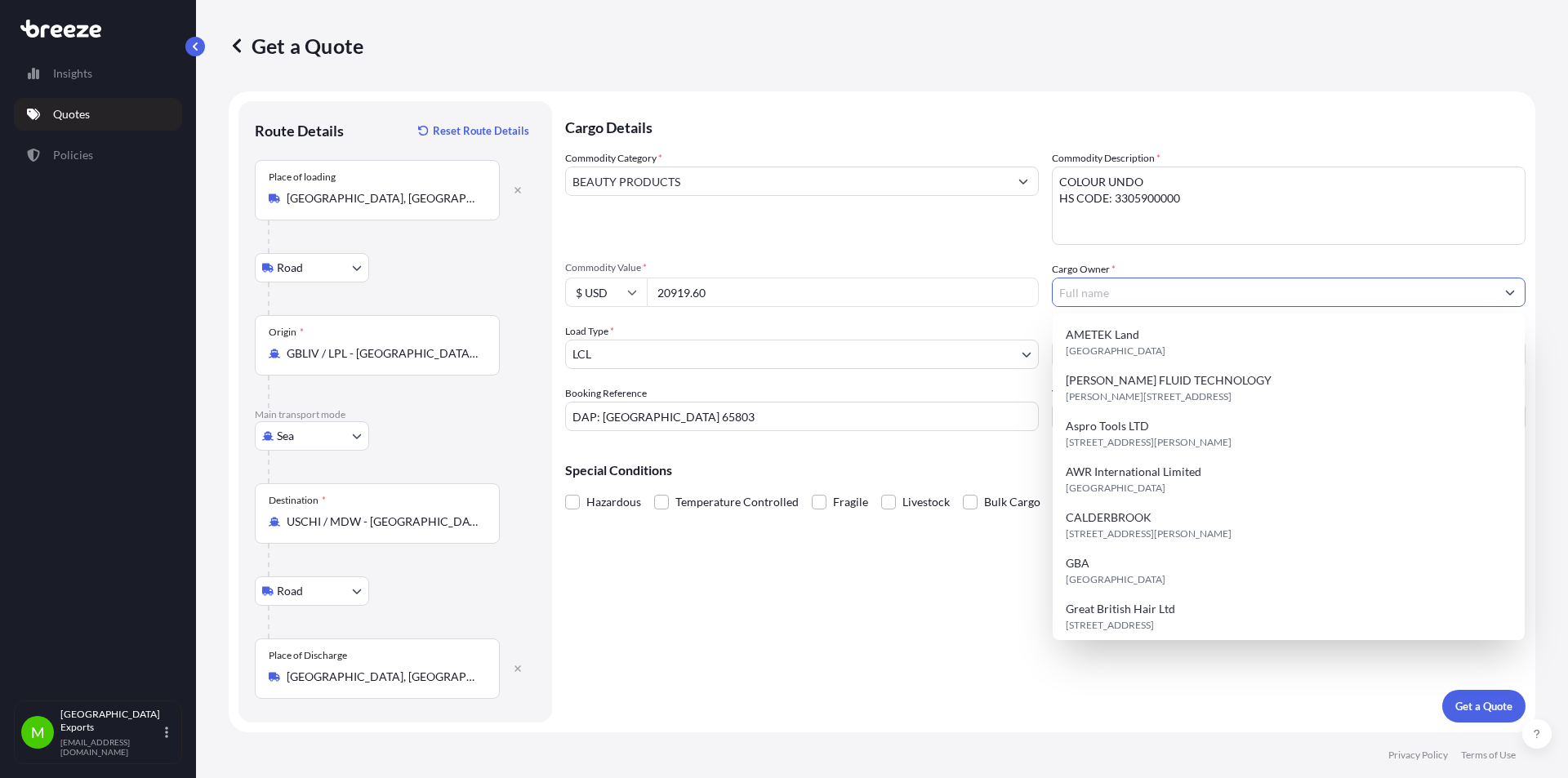
click at [1082, 299] on input "Cargo Owner *" at bounding box center [1273, 292] width 442 height 30
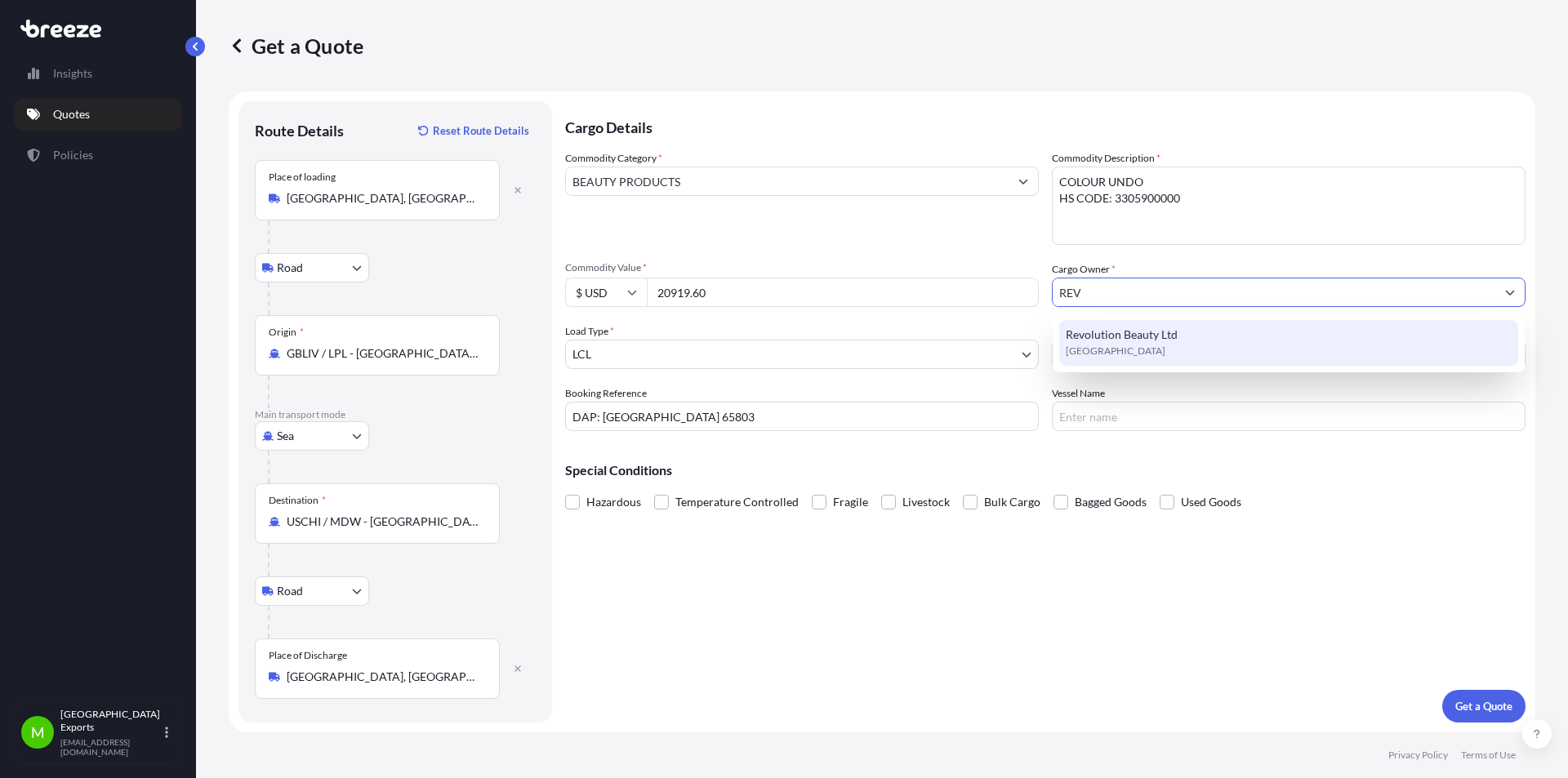
click at [1093, 339] on span "Revolution Beauty Ltd" at bounding box center [1122, 335] width 112 height 17
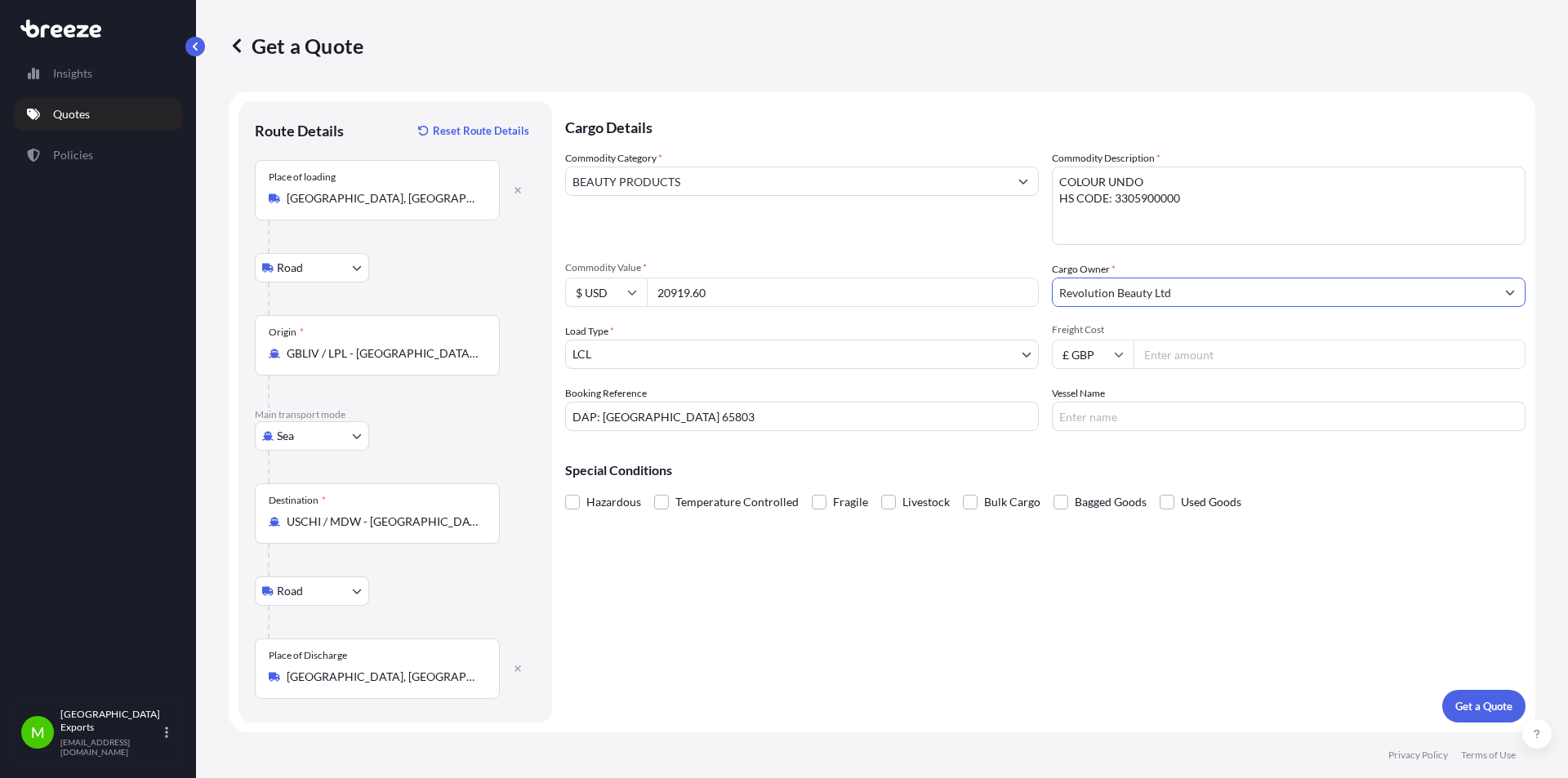
type input "Revolution Beauty Ltd"
click at [1118, 355] on icon at bounding box center [1119, 354] width 10 height 10
click at [1089, 470] on div "$ USD" at bounding box center [1092, 468] width 68 height 31
type input "$ USD"
click at [1174, 351] on input "Freight Cost" at bounding box center [1329, 355] width 392 height 30
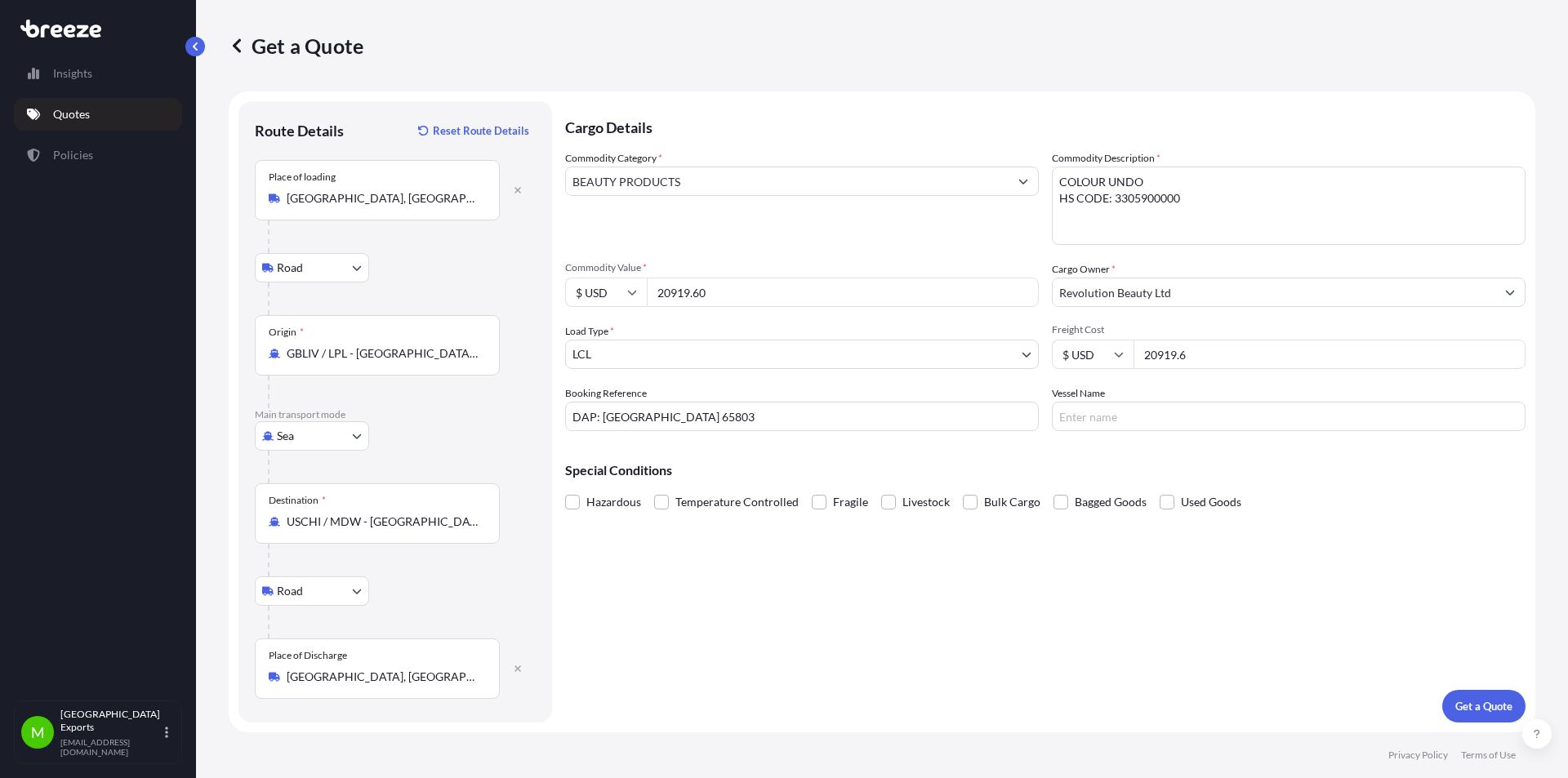
type input "20919.6"
click at [1107, 599] on div "Cargo Details Commodity Category * BEAUTY PRODUCTS Commodity Description * COLO…" at bounding box center [1046, 412] width 961 height 621
click at [1079, 409] on input "Vessel Name" at bounding box center [1288, 417] width 474 height 30
type input "ATLANTIC SUN"
click at [1034, 589] on div "Cargo Details Commodity Category * BEAUTY PRODUCTS Commodity Description * COLO…" at bounding box center [1046, 412] width 961 height 621
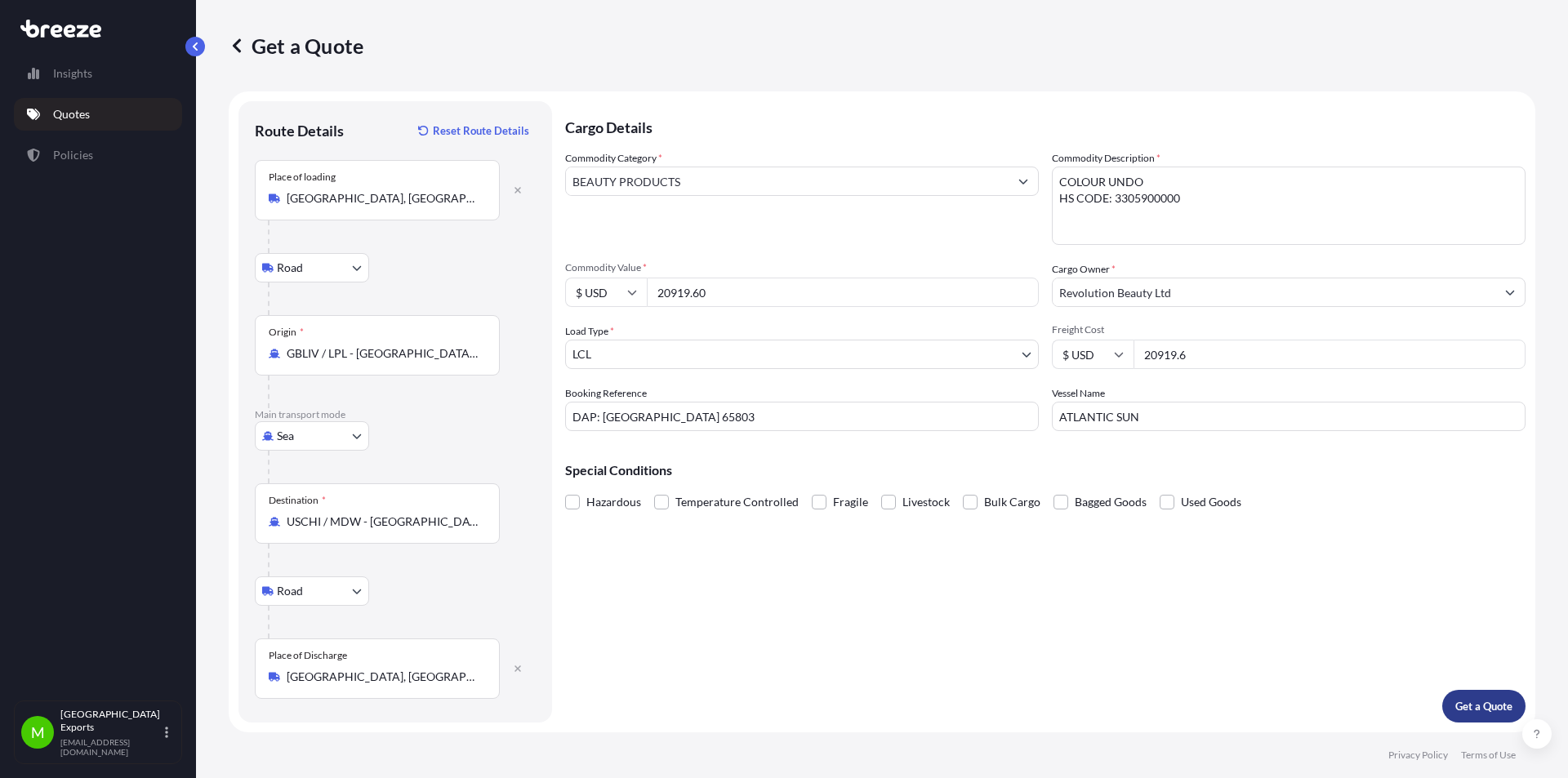
click at [1487, 706] on p "Get a Quote" at bounding box center [1483, 706] width 57 height 17
drag, startPoint x: 720, startPoint y: 179, endPoint x: 730, endPoint y: 195, distance: 18.9
click at [720, 179] on input "BEAUTY PRODUCTS" at bounding box center [787, 182] width 442 height 30
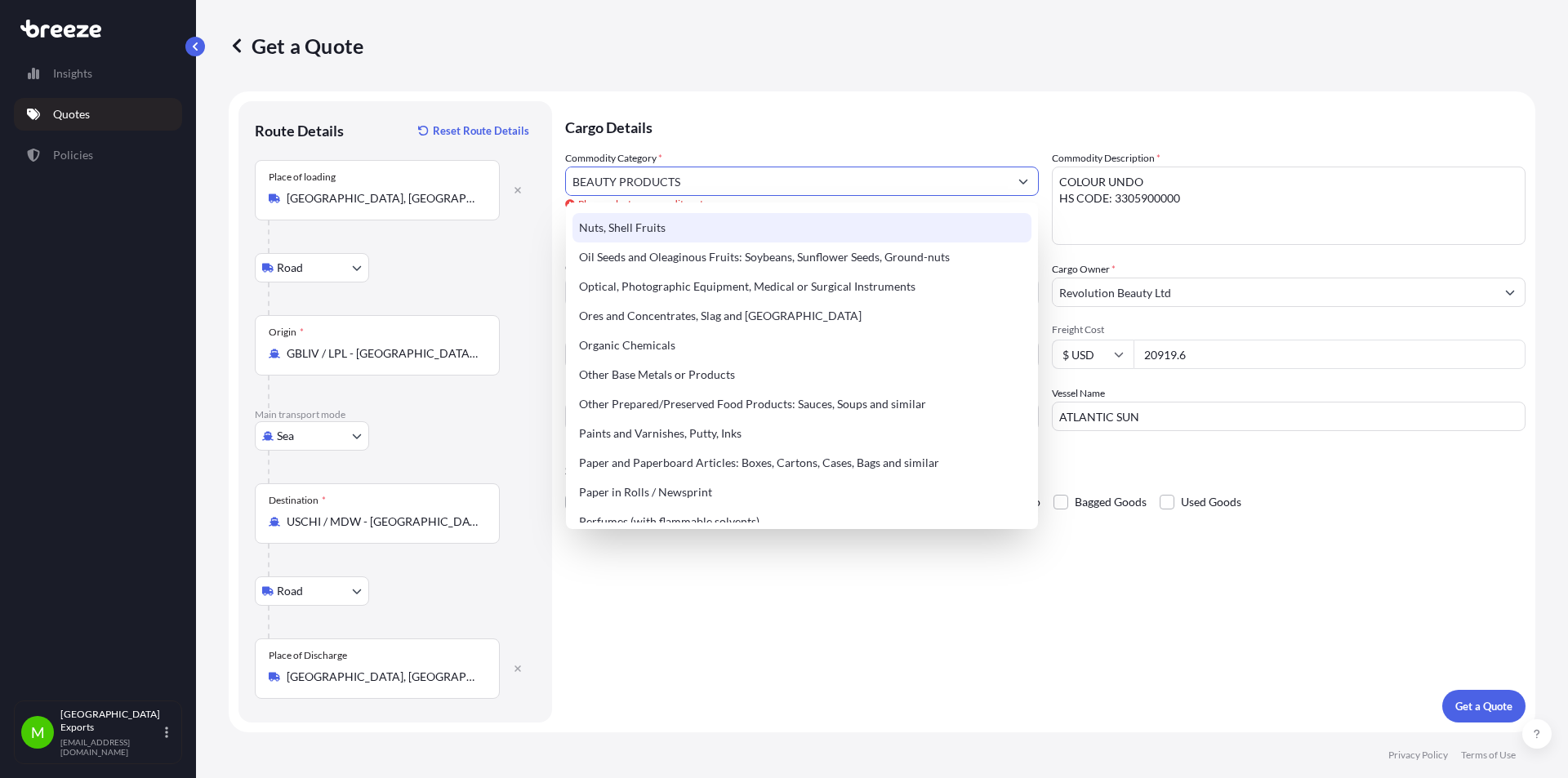
scroll to position [2612, 0]
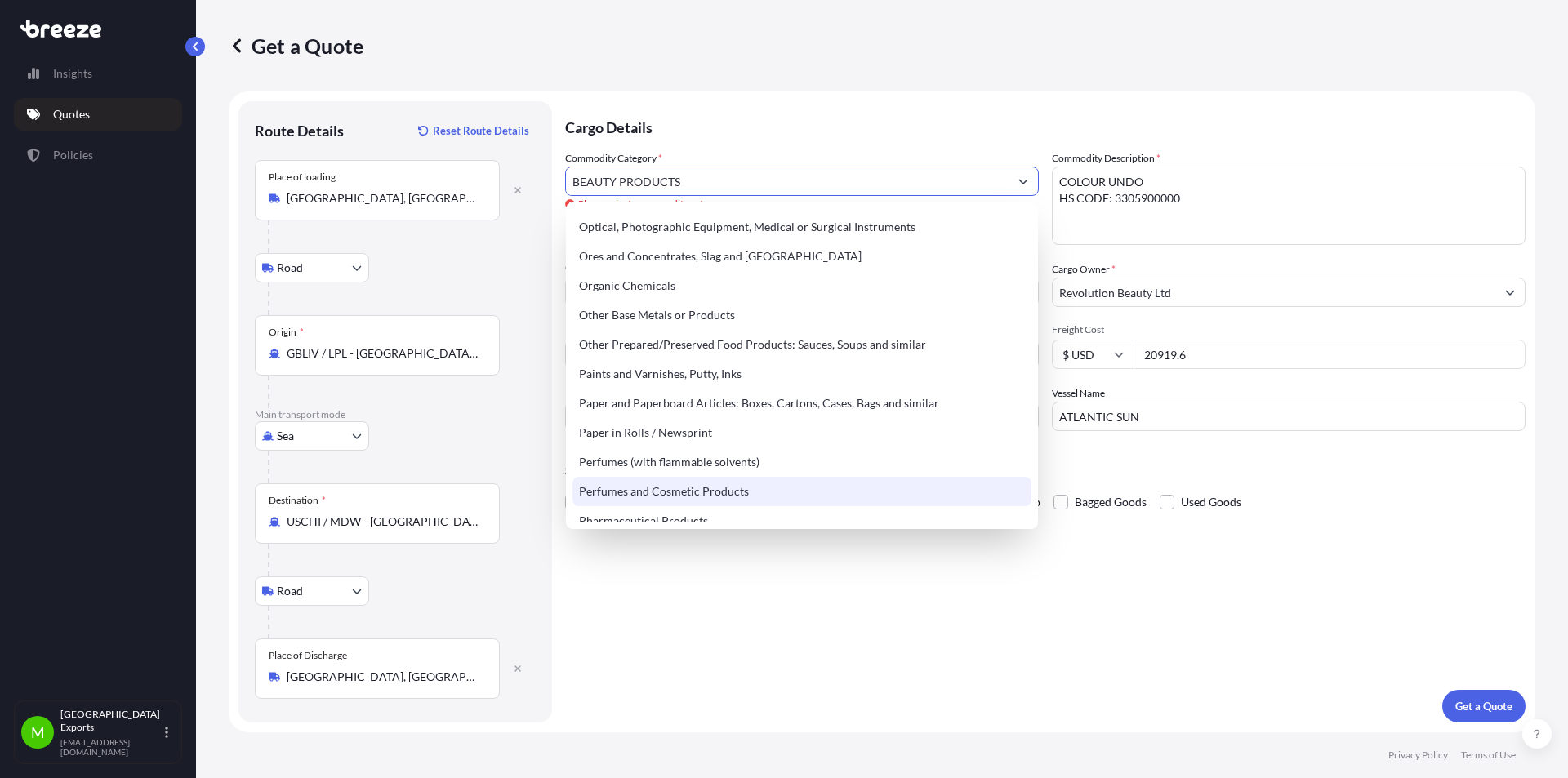
click at [705, 490] on div "Perfumes and Cosmetic Products" at bounding box center [802, 492] width 459 height 30
type input "Perfumes and Cosmetic Products"
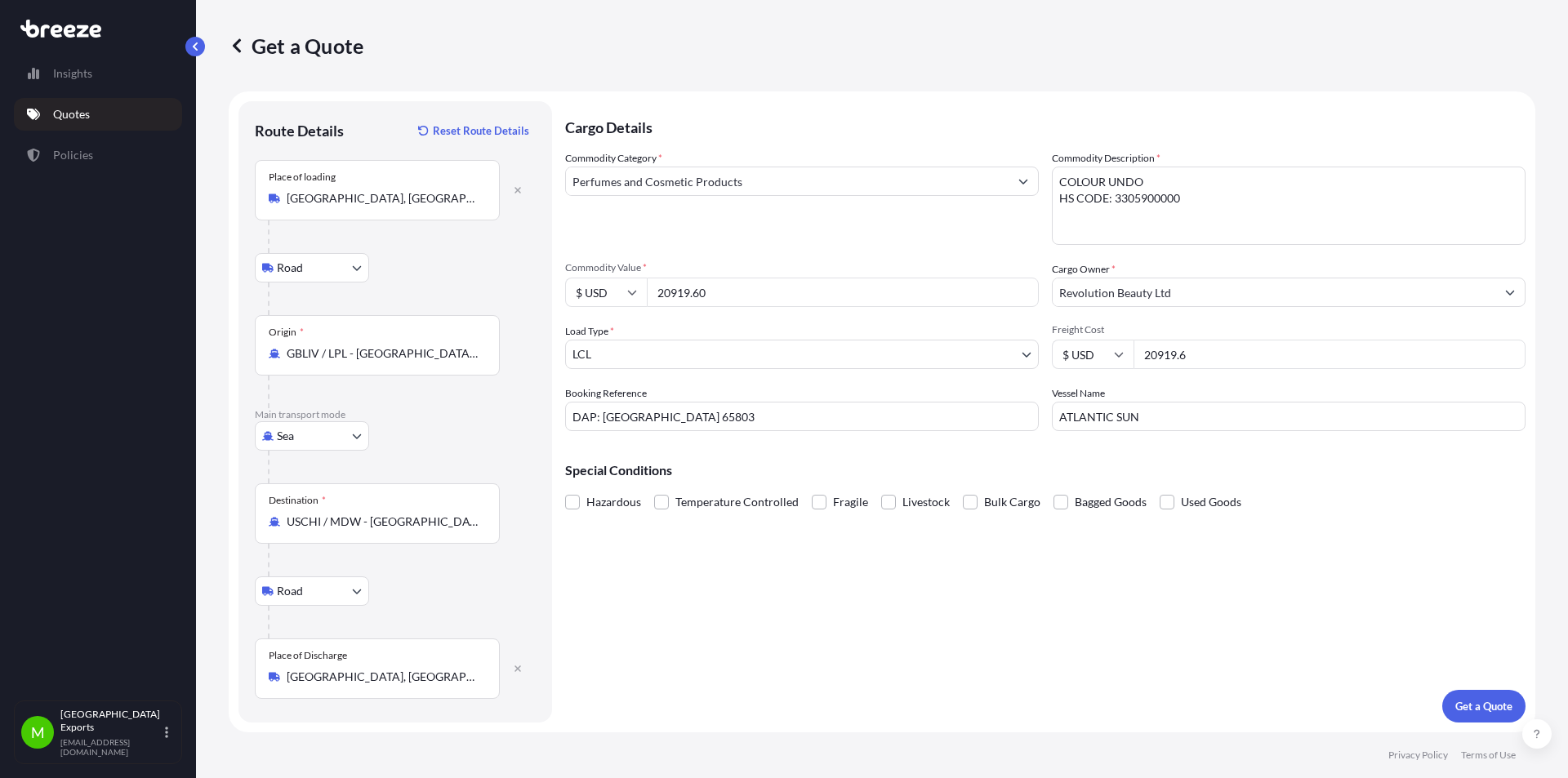
click at [763, 585] on div "Cargo Details Commodity Category * Perfumes and Cosmetic Products Commodity Des…" at bounding box center [1046, 412] width 961 height 621
click at [1469, 710] on p "Get a Quote" at bounding box center [1483, 706] width 57 height 17
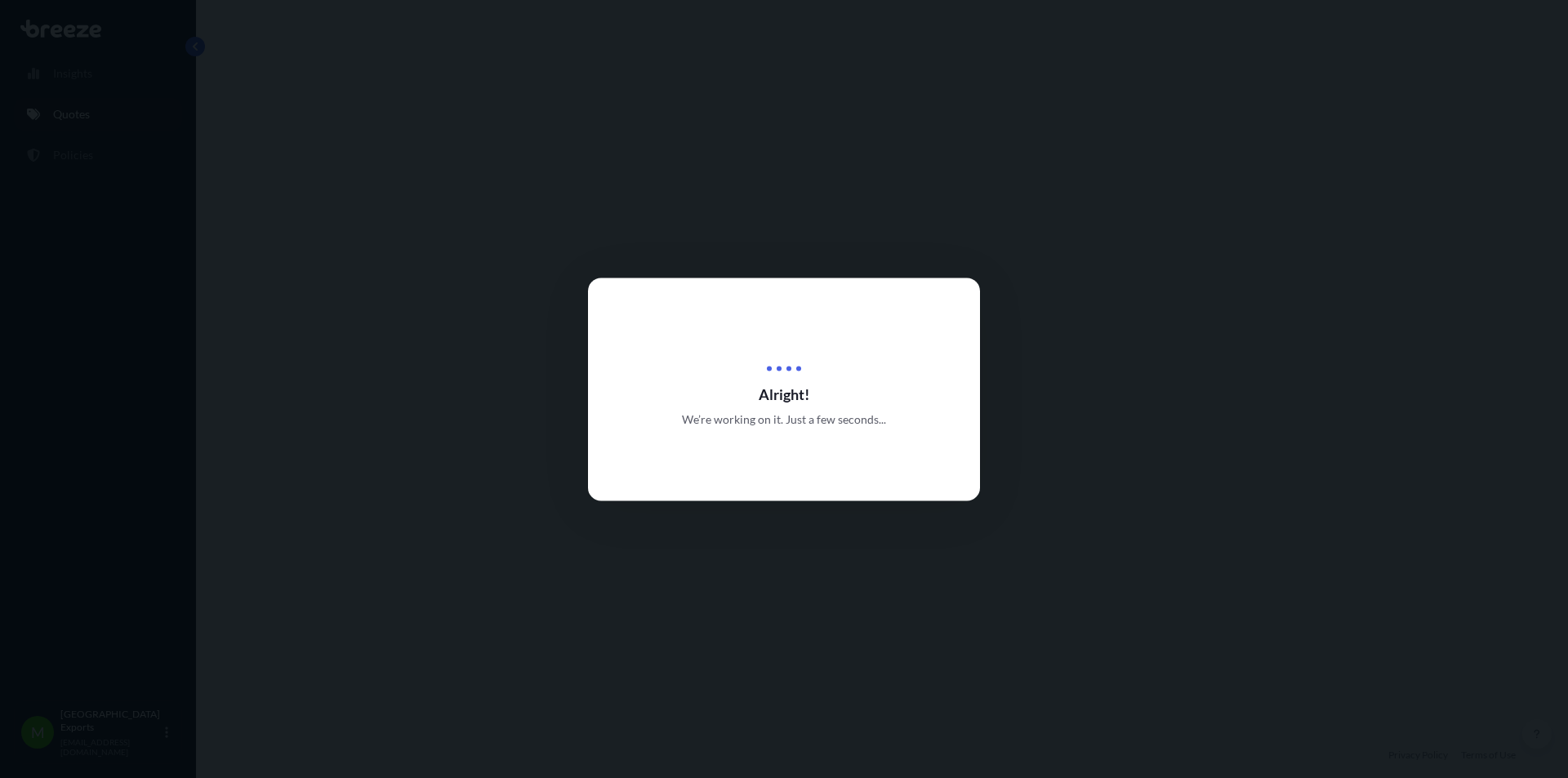
select select "Road"
select select "Sea"
select select "Road"
select select "1"
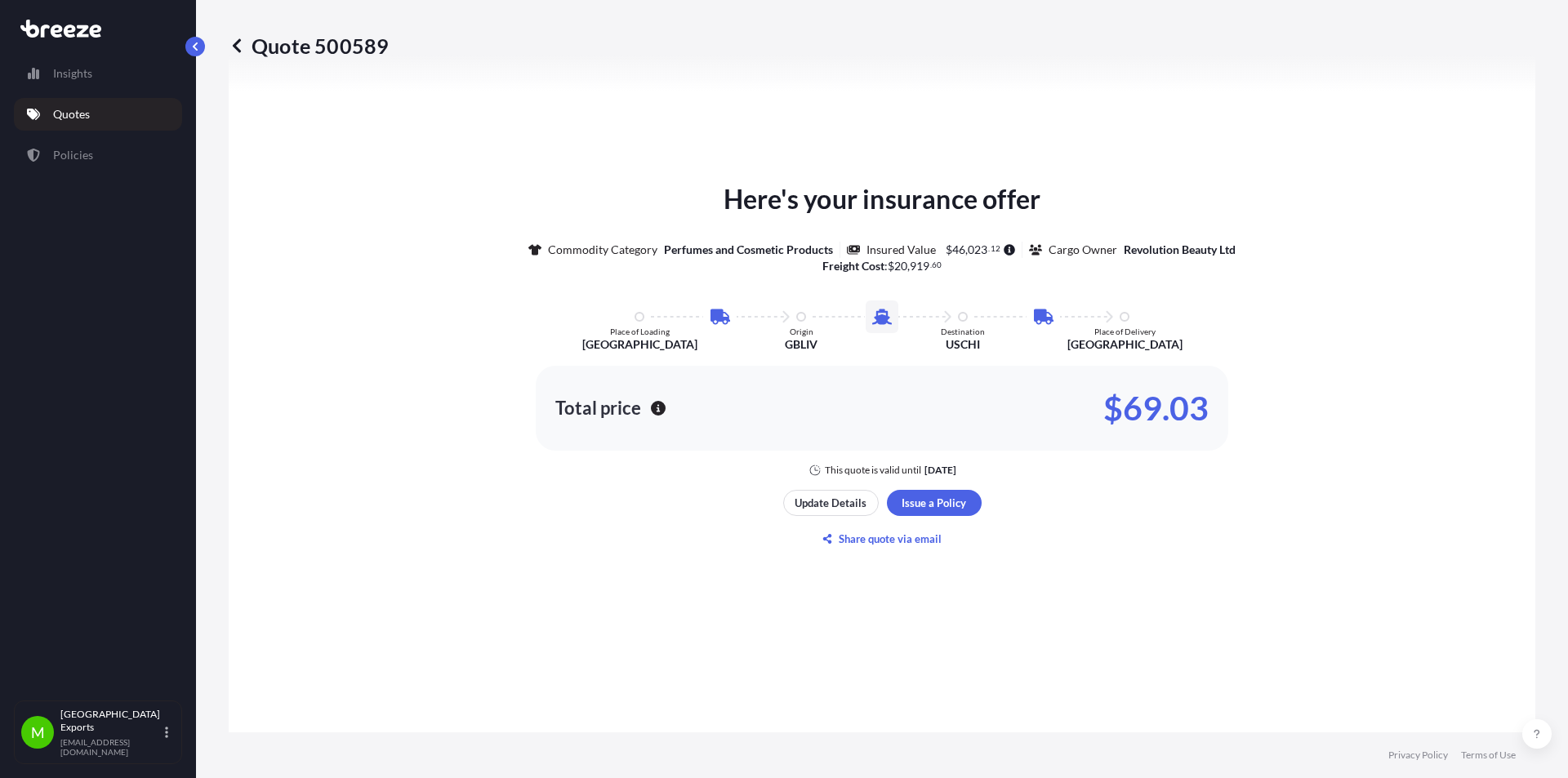
scroll to position [898, 0]
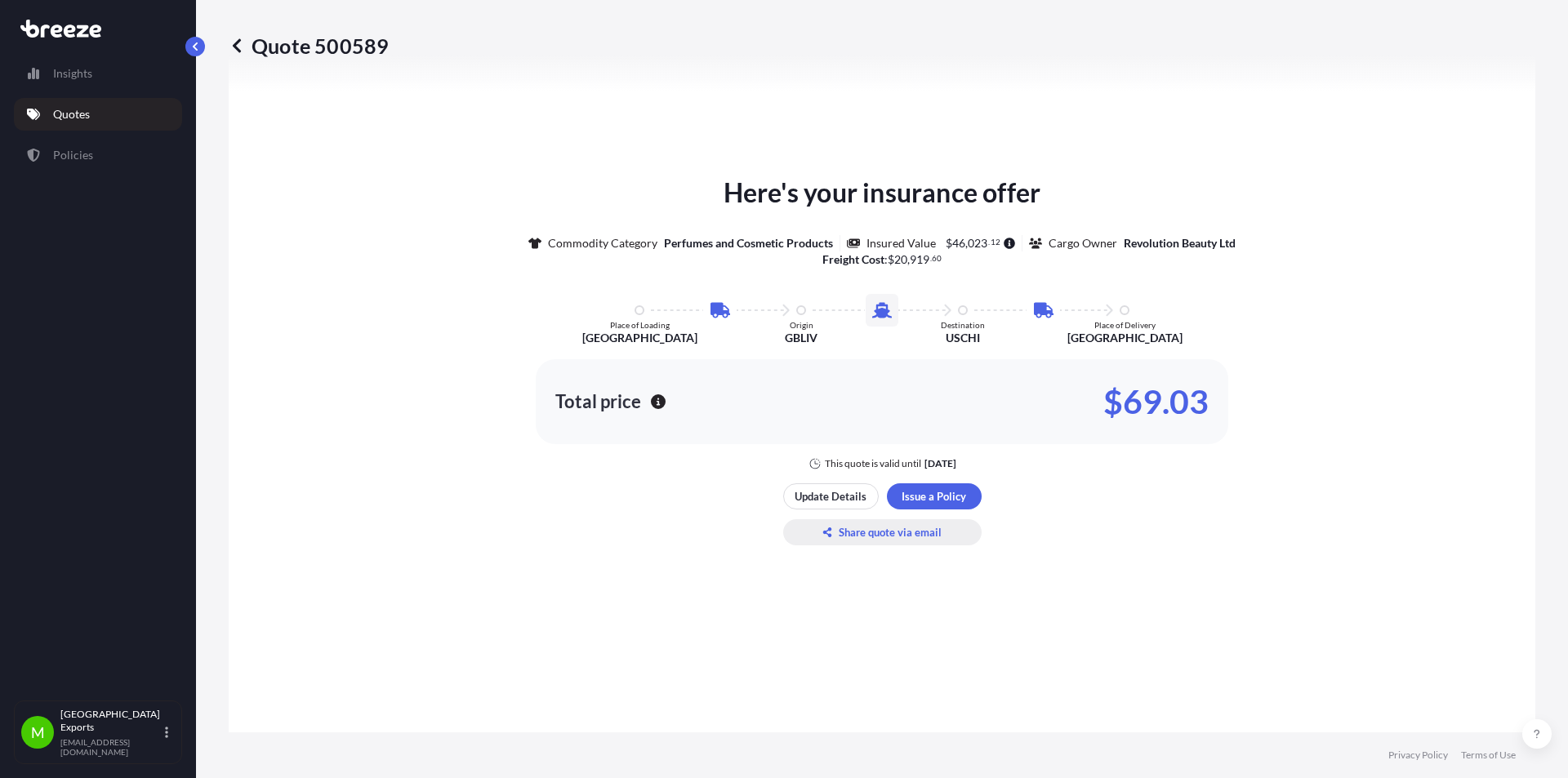
click at [846, 535] on p "Share quote via email" at bounding box center [890, 532] width 103 height 17
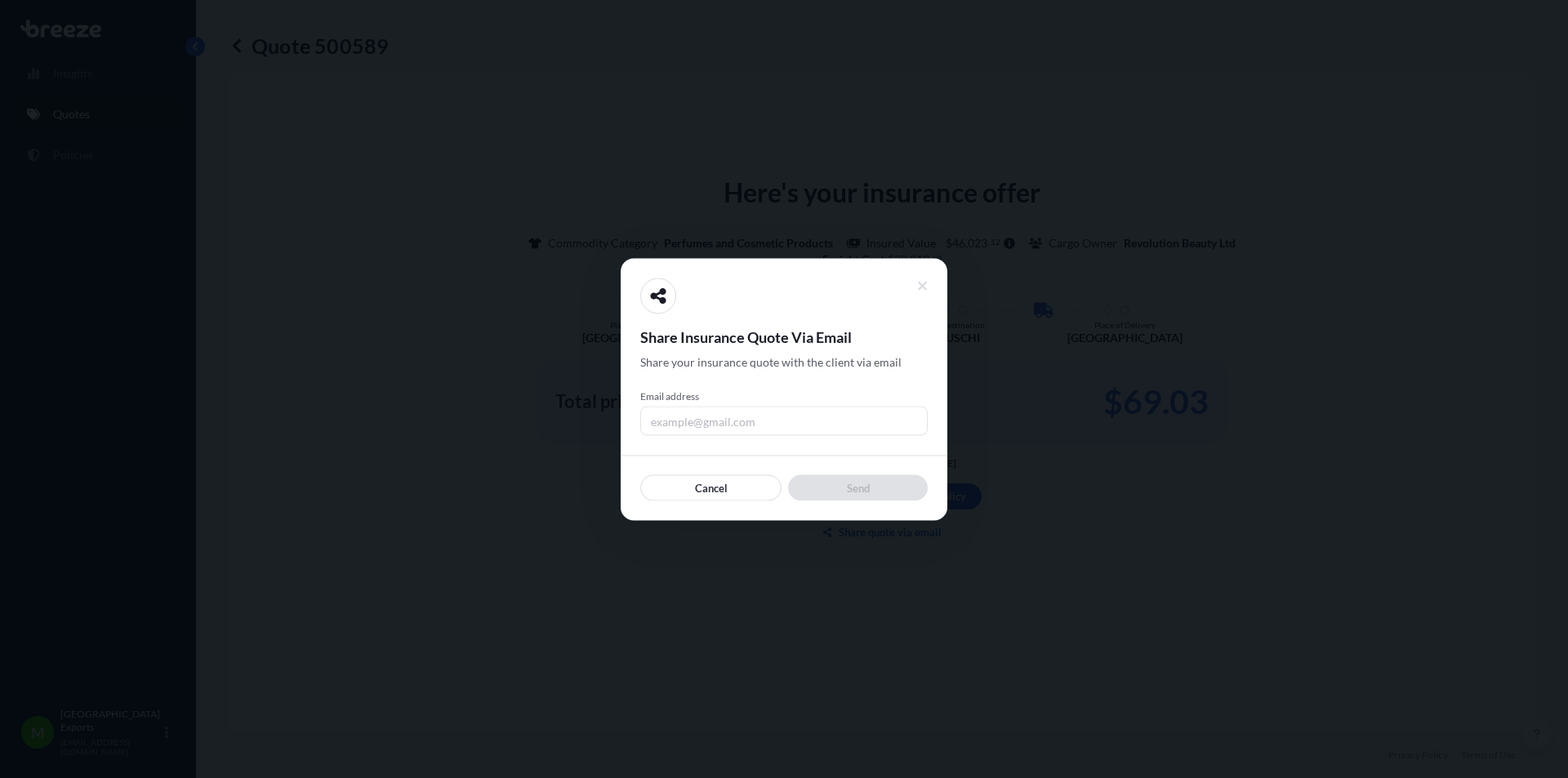
click at [684, 422] on input "Email address" at bounding box center [784, 421] width 287 height 30
type input "OPER"
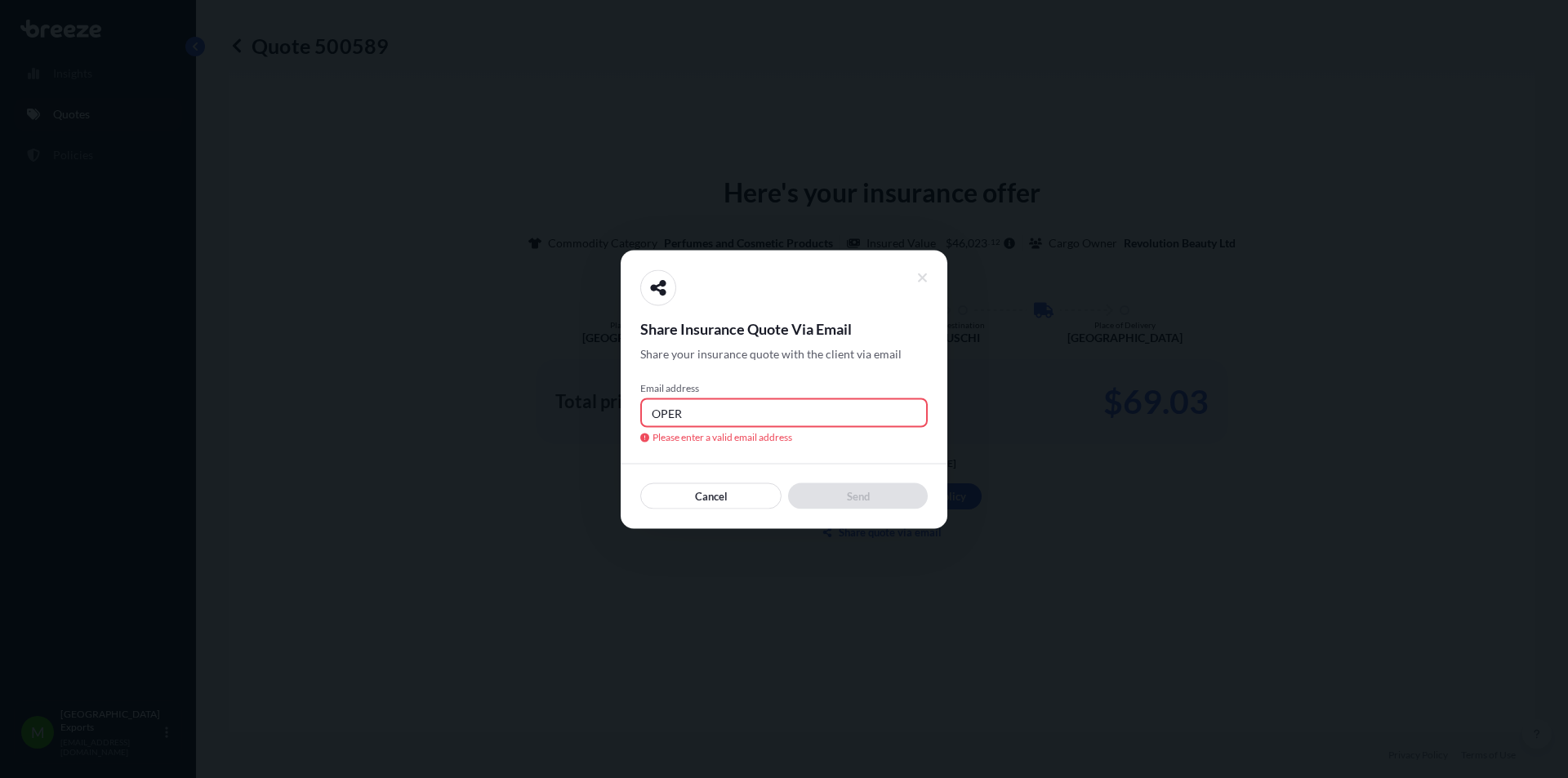
click at [704, 416] on input "OPER" at bounding box center [784, 413] width 287 height 30
drag, startPoint x: 705, startPoint y: 415, endPoint x: 557, endPoint y: 425, distance: 148.3
click at [557, 777] on div "Share Insurance Quote Via Email Share your insurance quote with the client via …" at bounding box center [784, 778] width 1568 height 0
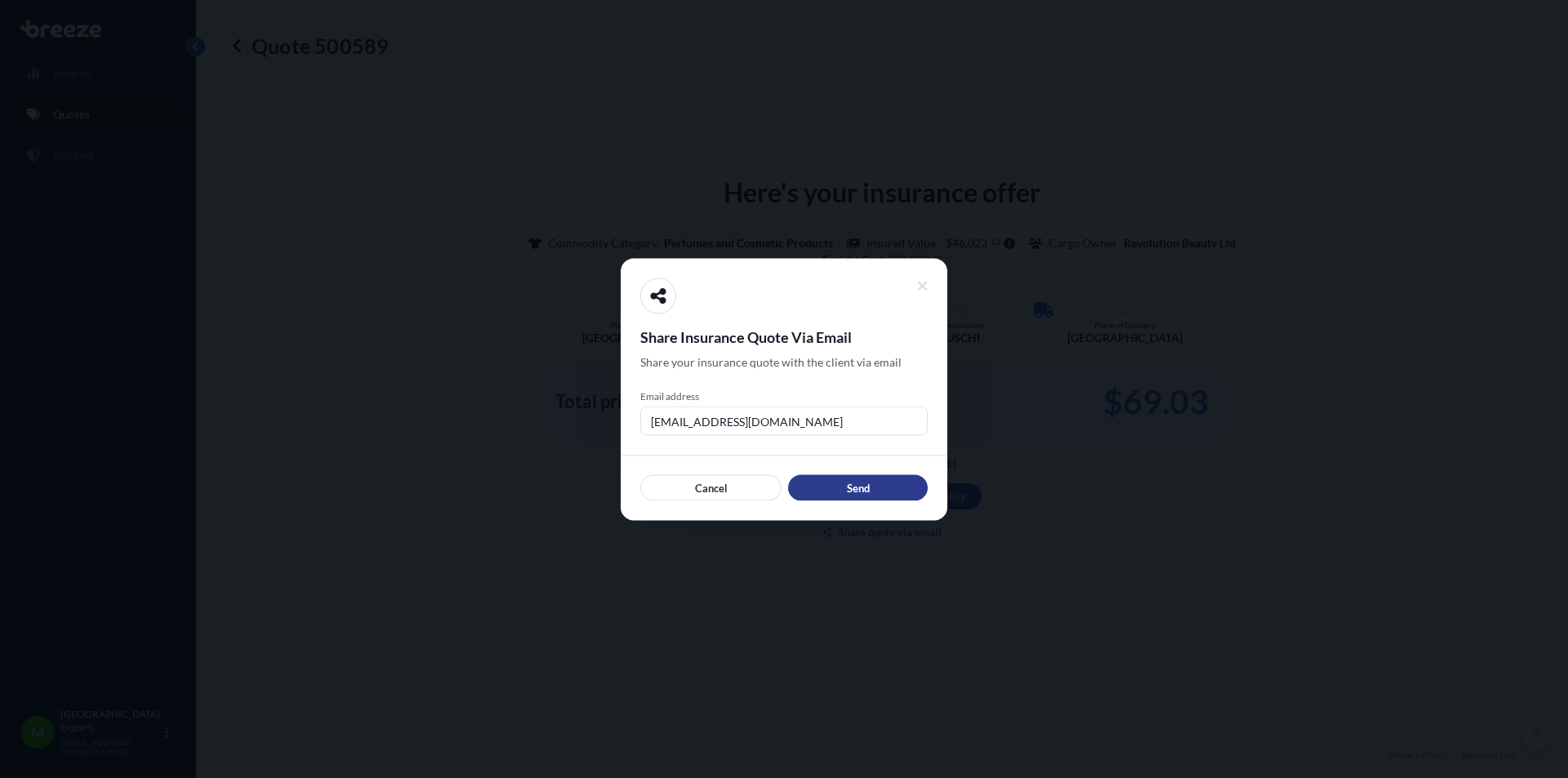
type input "[EMAIL_ADDRESS][DOMAIN_NAME]"
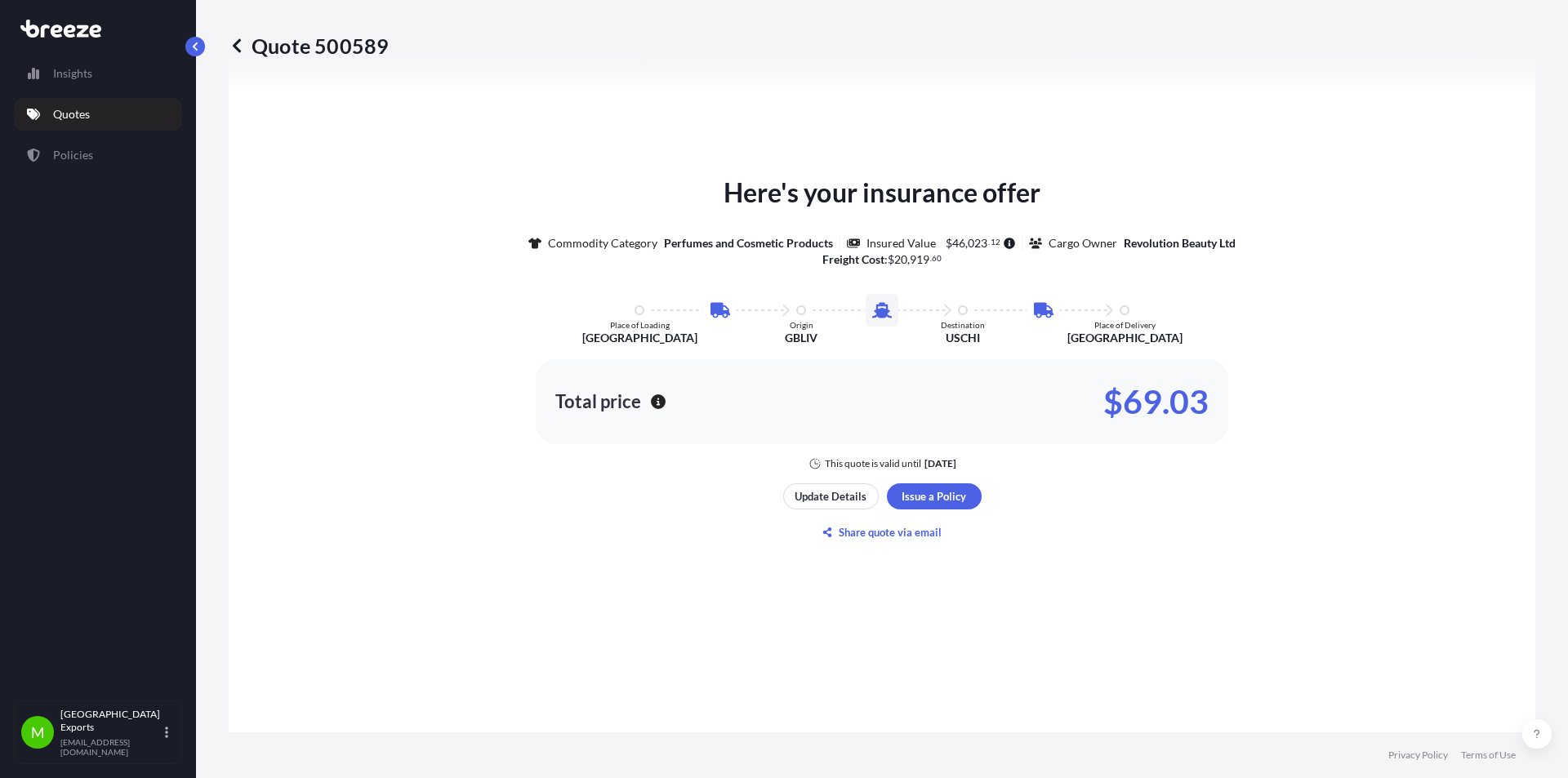
drag, startPoint x: 1388, startPoint y: 160, endPoint x: 1342, endPoint y: 172, distance: 47.5
click at [1388, 160] on div "Here's your insurance offer Commodity Category Perfumes and Cosmetic Products I…" at bounding box center [882, 359] width 1261 height 999
drag, startPoint x: 1329, startPoint y: 297, endPoint x: 408, endPoint y: 225, distance: 923.8
click at [1329, 297] on div "Here's your insurance offer Commodity Category Perfumes and Cosmetic Products I…" at bounding box center [882, 322] width 1261 height 297
